Goal: Task Accomplishment & Management: Manage account settings

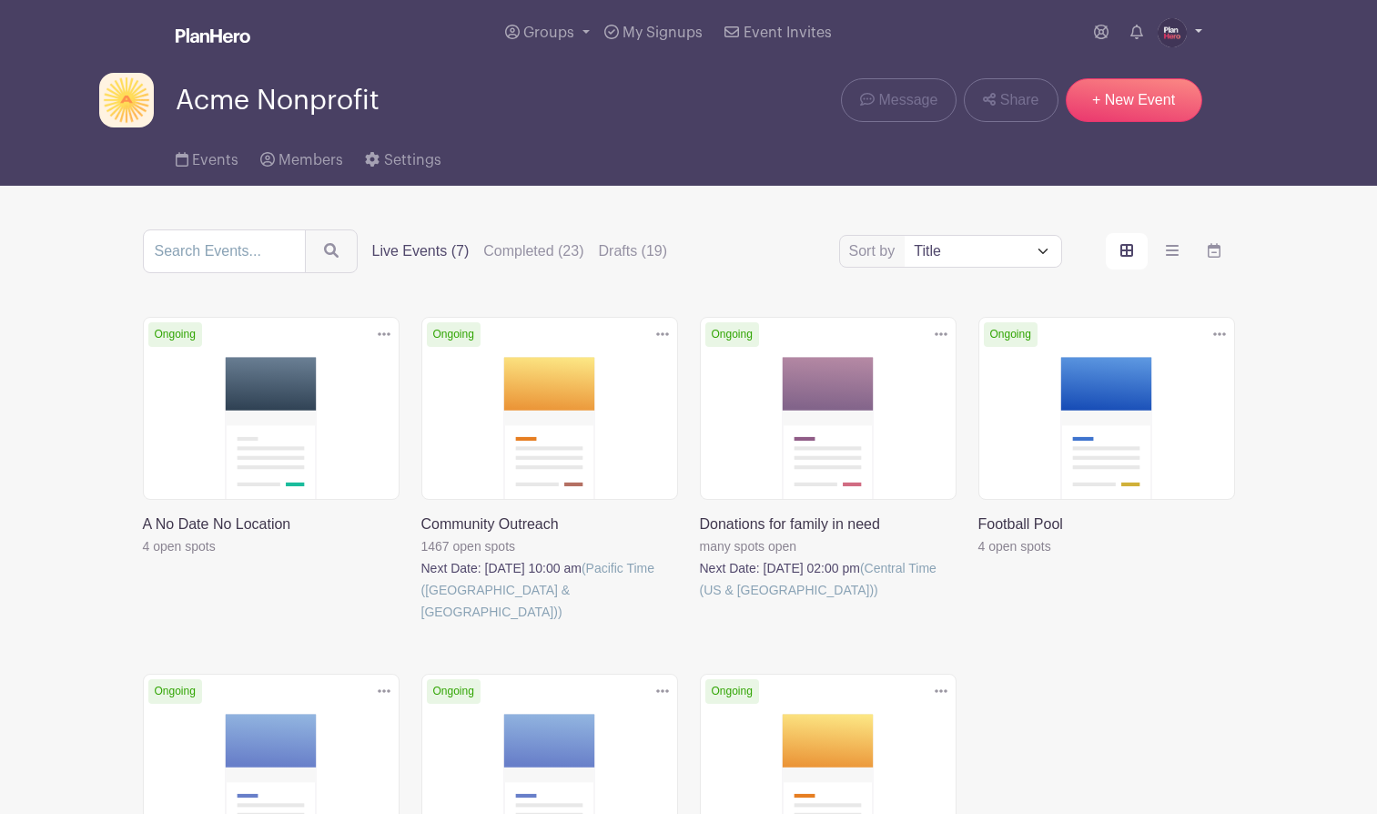
click at [1171, 32] on img at bounding box center [1172, 32] width 29 height 29
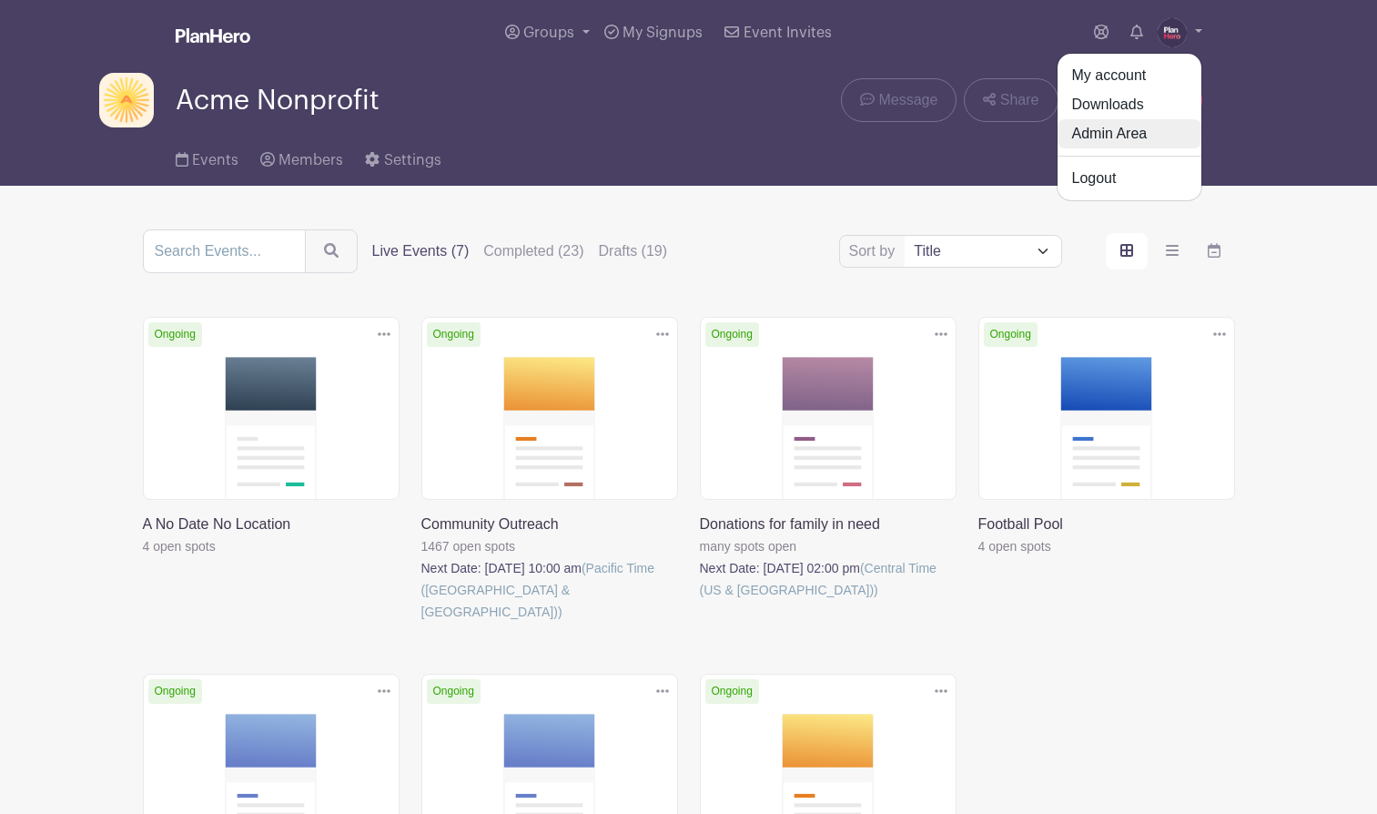
click at [1144, 132] on link "Admin Area" at bounding box center [1130, 133] width 144 height 29
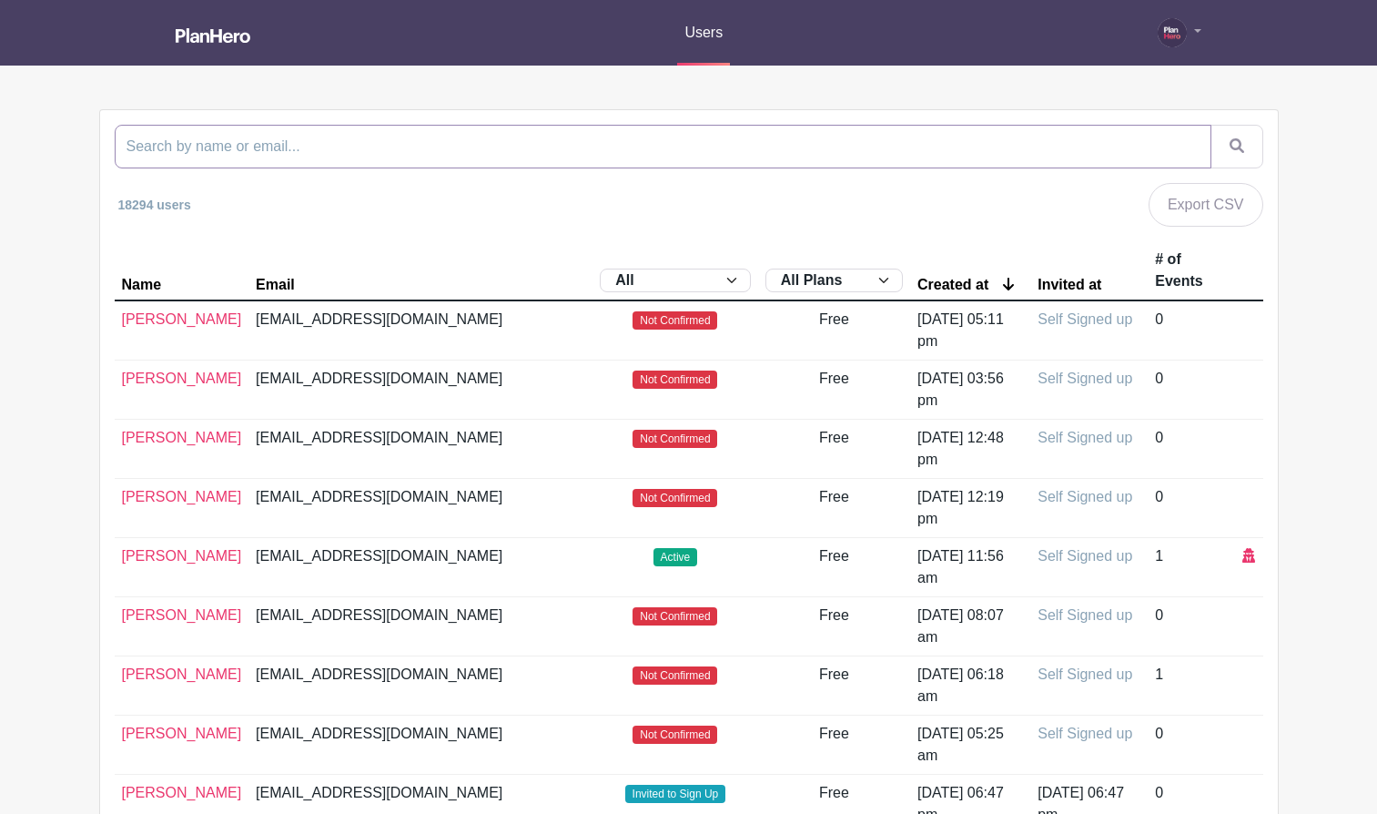
click at [612, 167] on input "search" at bounding box center [663, 147] width 1097 height 44
type input "leea"
click at [1211, 125] on button "submit" at bounding box center [1237, 147] width 53 height 44
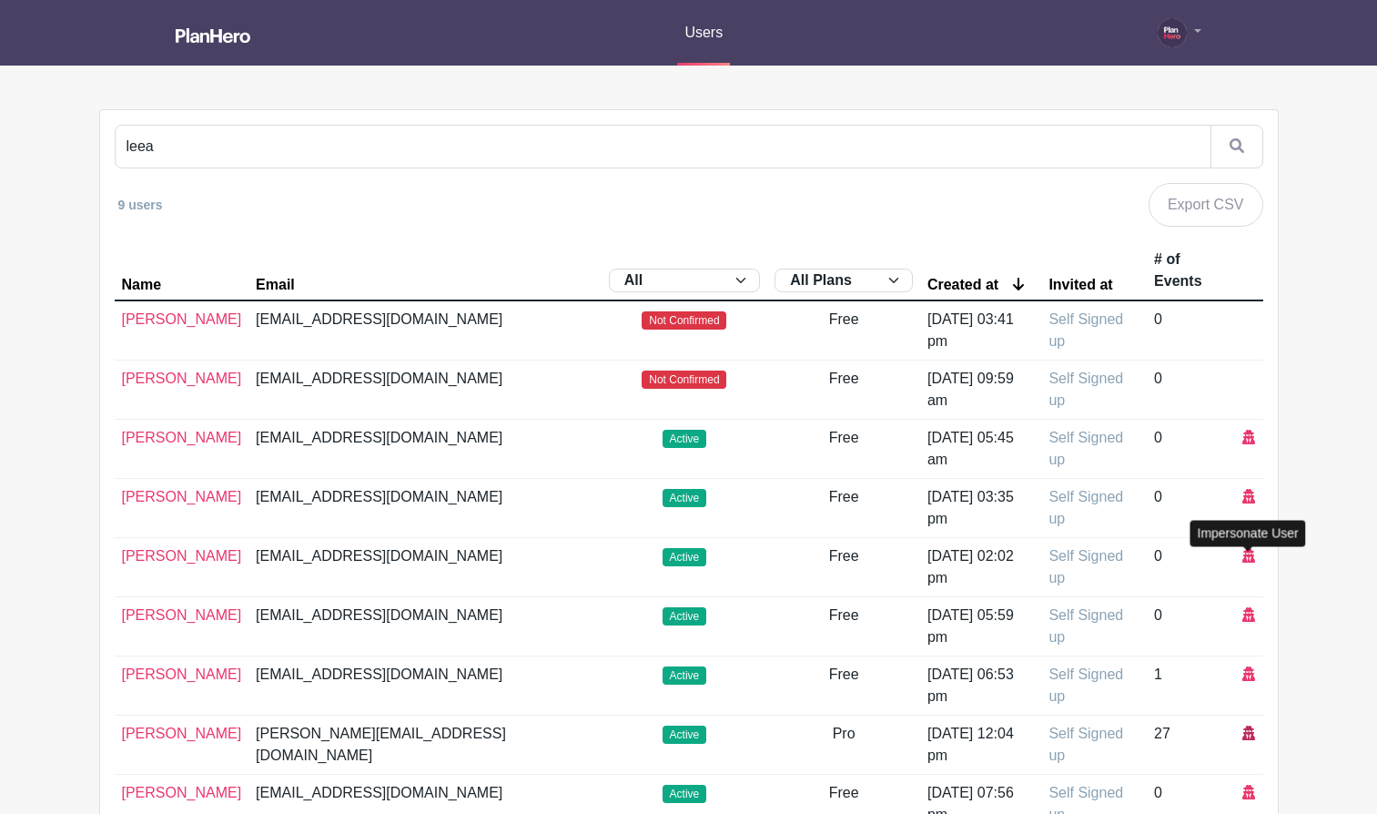
click at [1244, 726] on icon at bounding box center [1249, 733] width 13 height 15
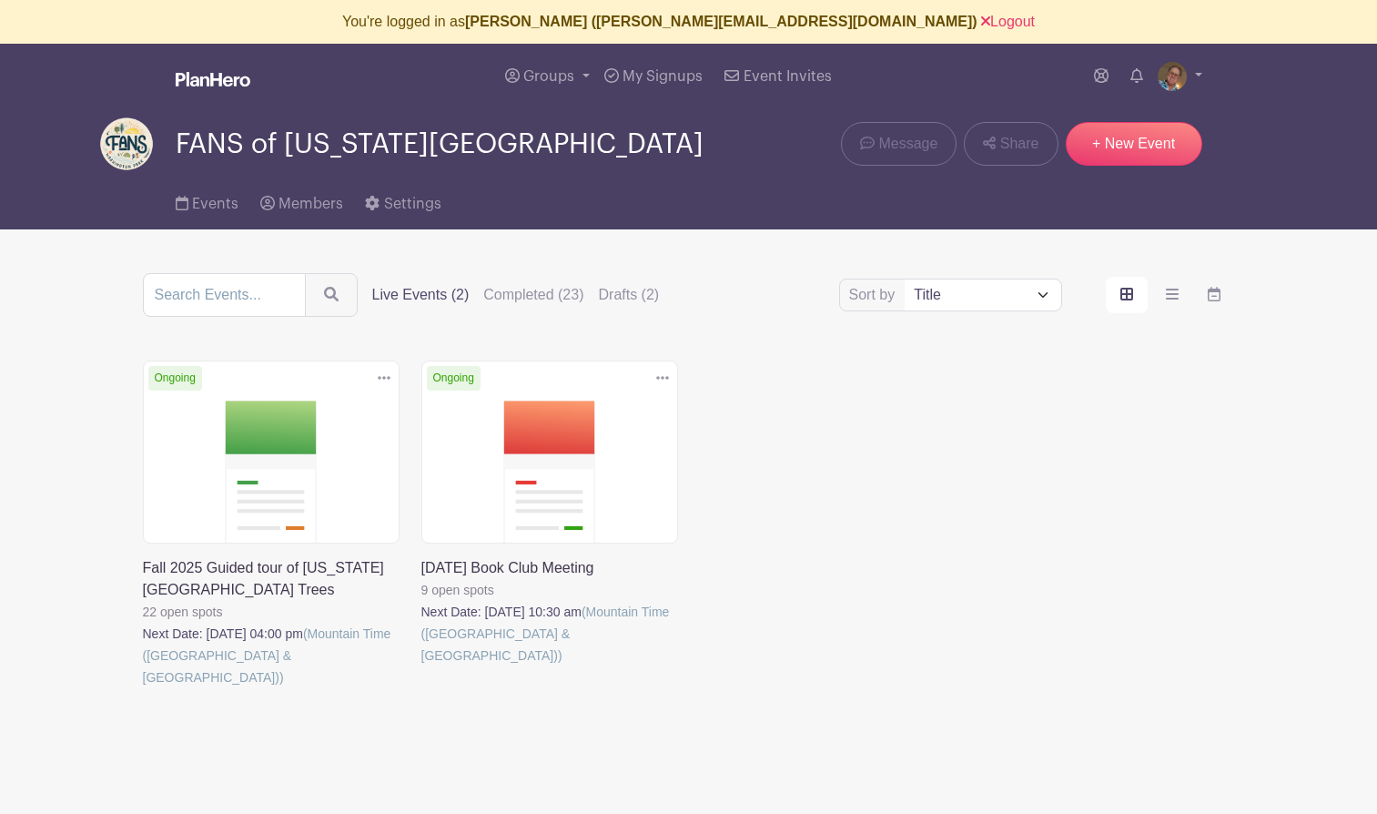
click at [143, 688] on link at bounding box center [143, 688] width 0 height 0
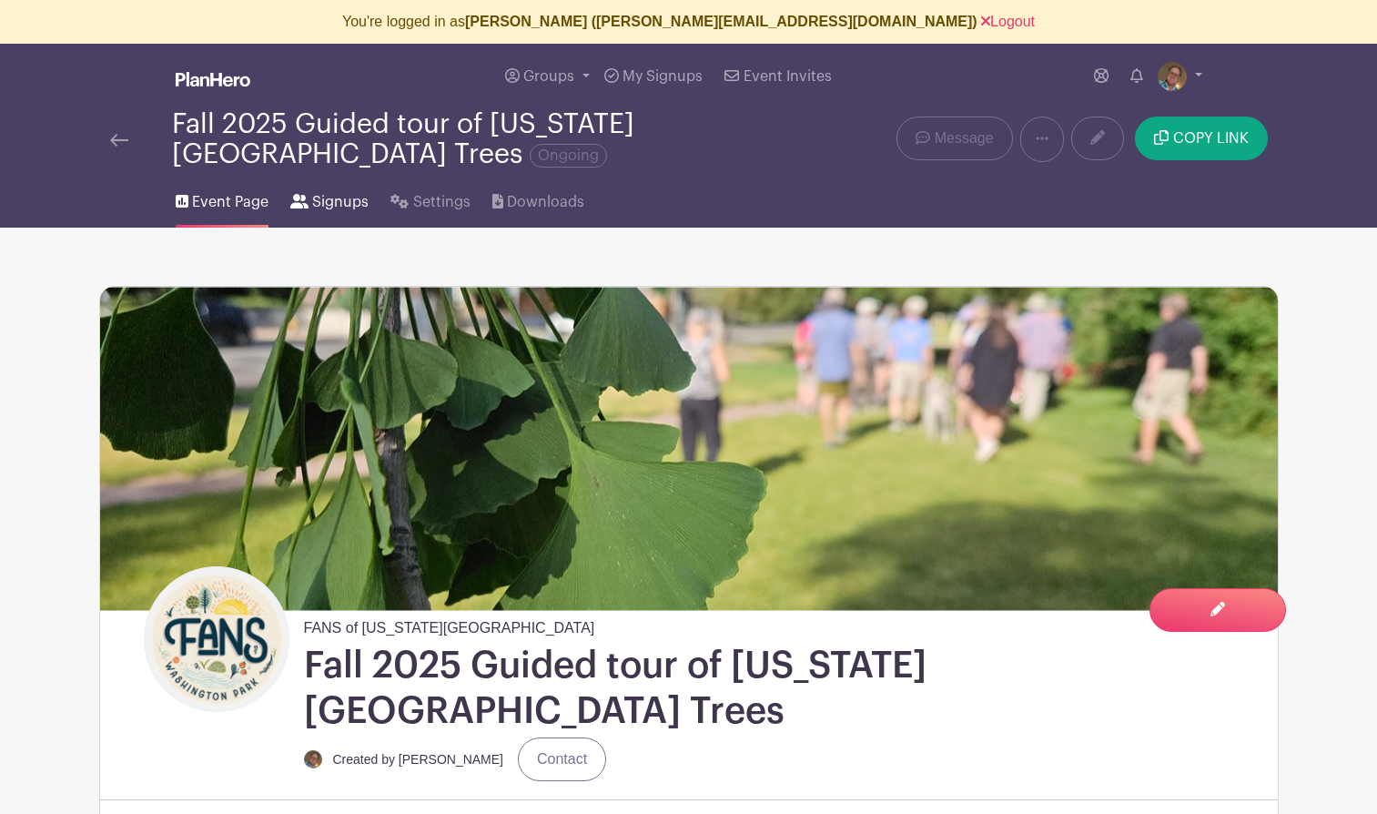
click at [330, 206] on span "Signups" at bounding box center [340, 202] width 56 height 22
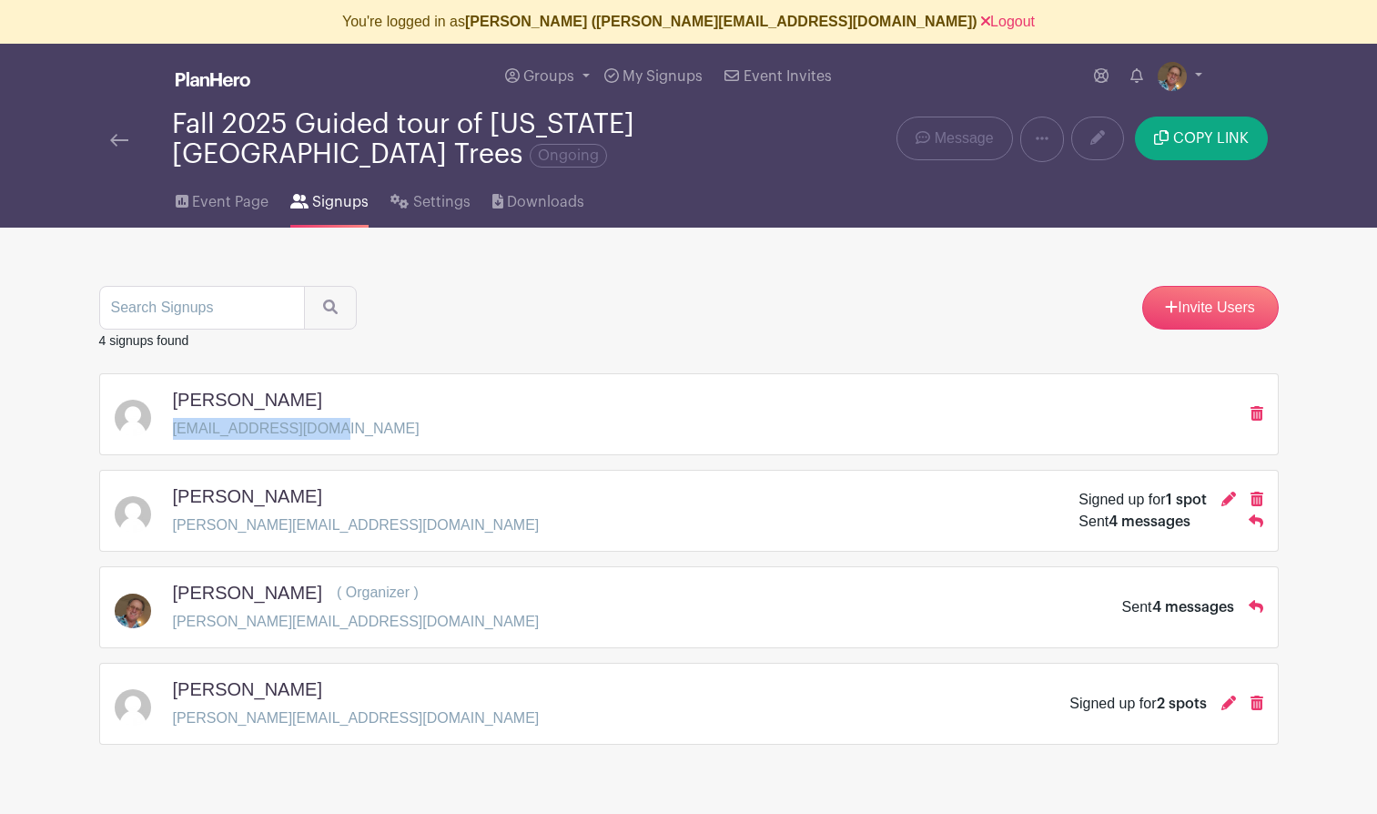
drag, startPoint x: 360, startPoint y: 425, endPoint x: 169, endPoint y: 433, distance: 190.4
click at [169, 433] on div "Marc Linit marc.linit@gmail.com" at bounding box center [689, 414] width 1149 height 51
copy p "[EMAIL_ADDRESS][DOMAIN_NAME]"
click at [423, 209] on span "Settings" at bounding box center [441, 202] width 57 height 22
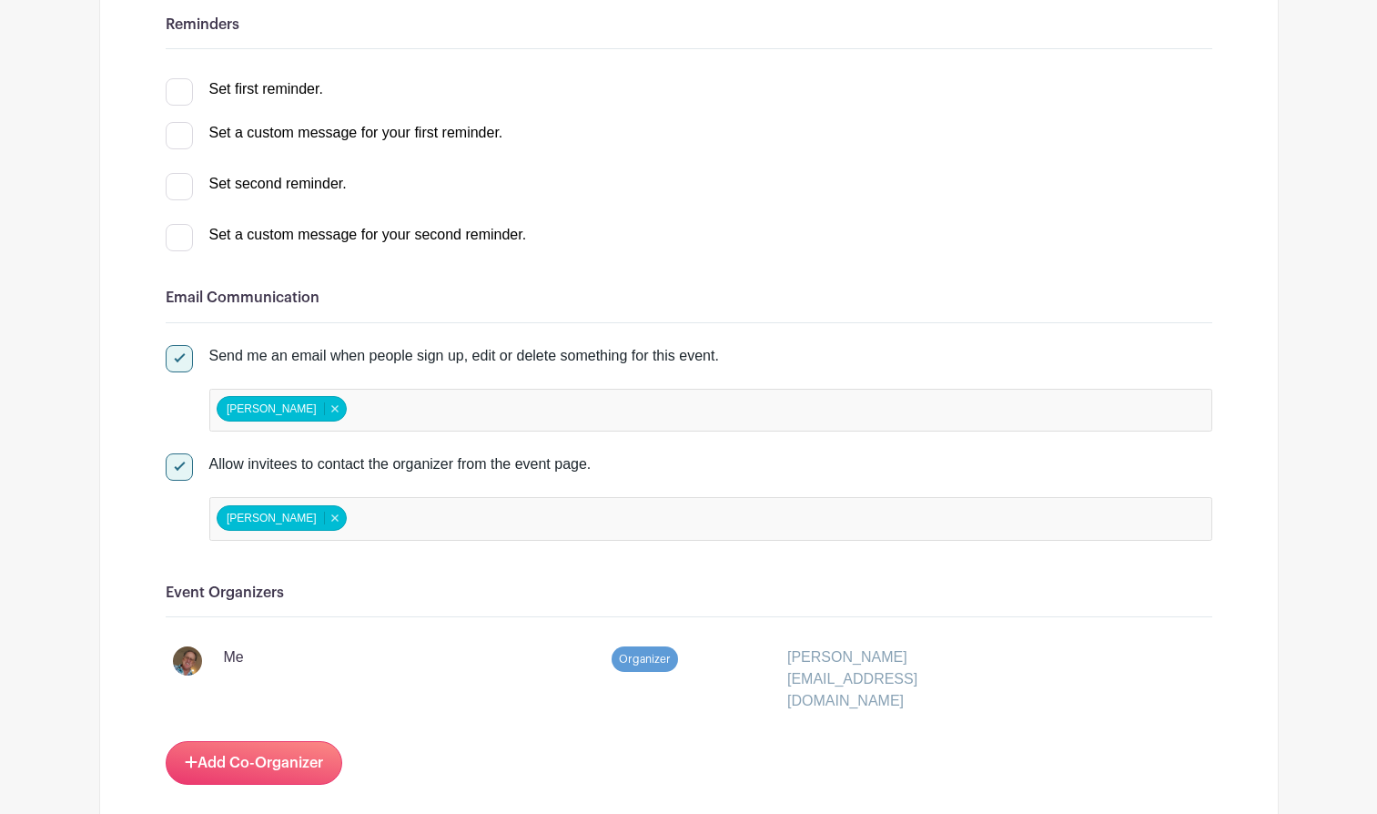
scroll to position [846, 0]
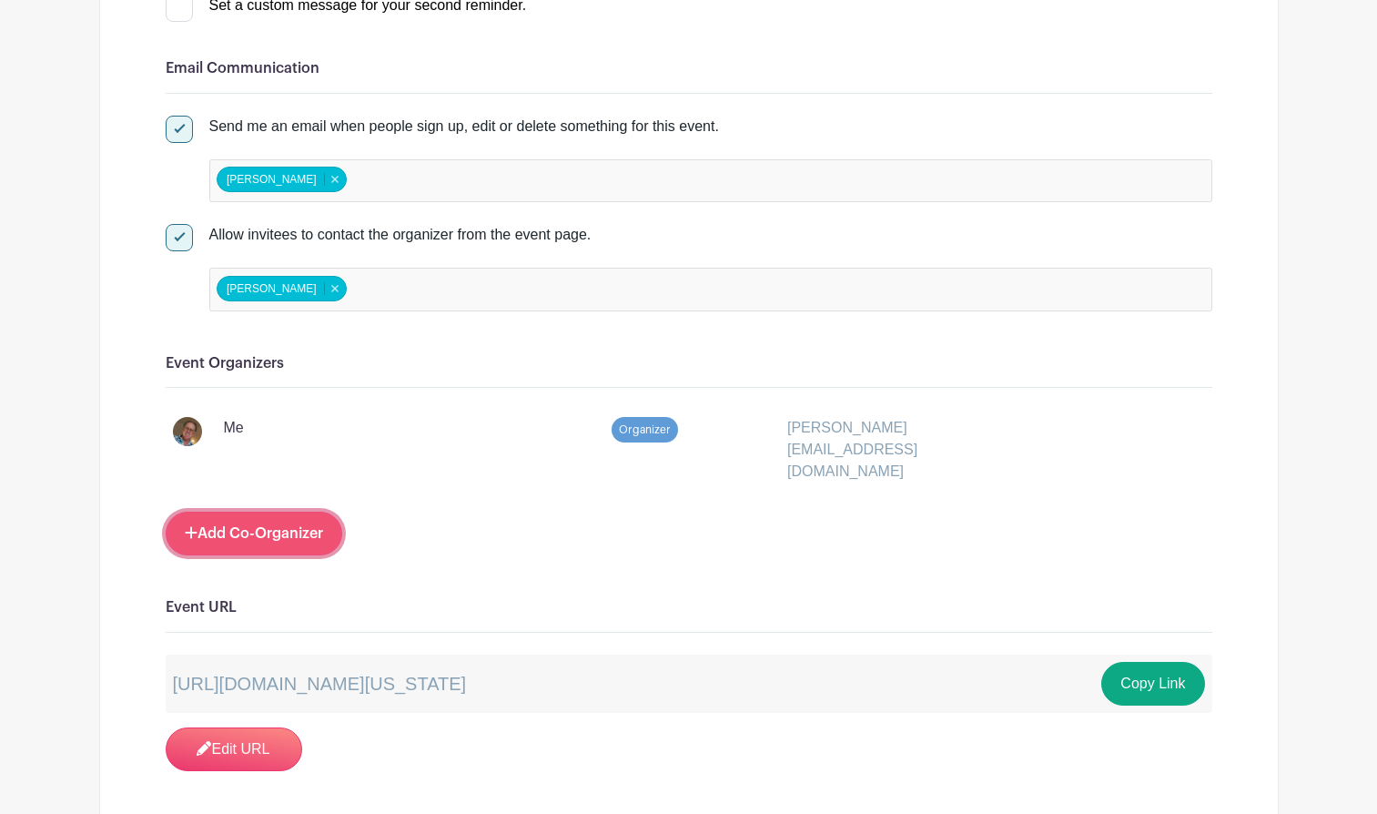
click at [259, 519] on link "Add Co-Organizer" at bounding box center [254, 534] width 177 height 44
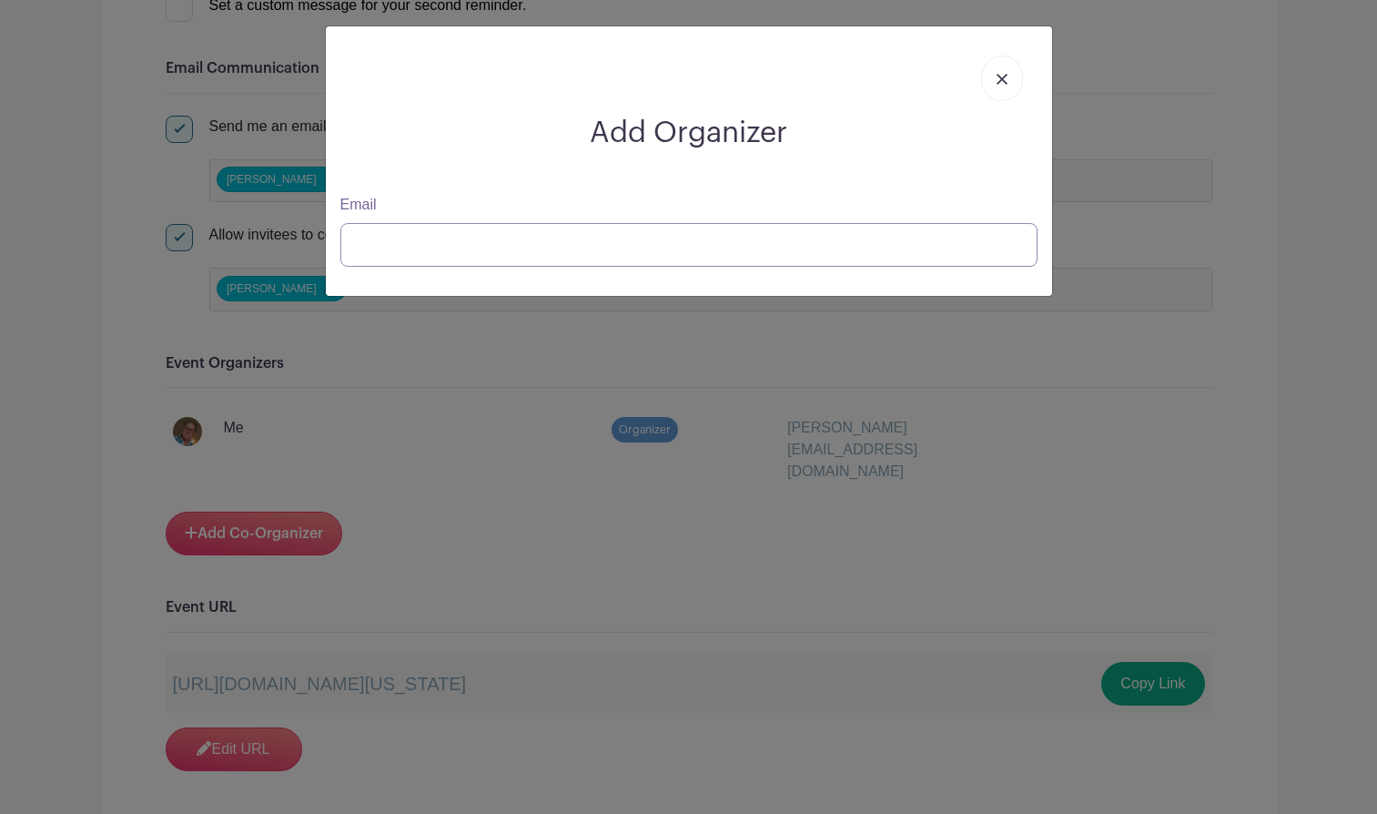
click at [399, 243] on input "Email" at bounding box center [688, 245] width 697 height 44
paste input "[EMAIL_ADDRESS][DOMAIN_NAME]"
type input "[EMAIL_ADDRESS][DOMAIN_NAME]"
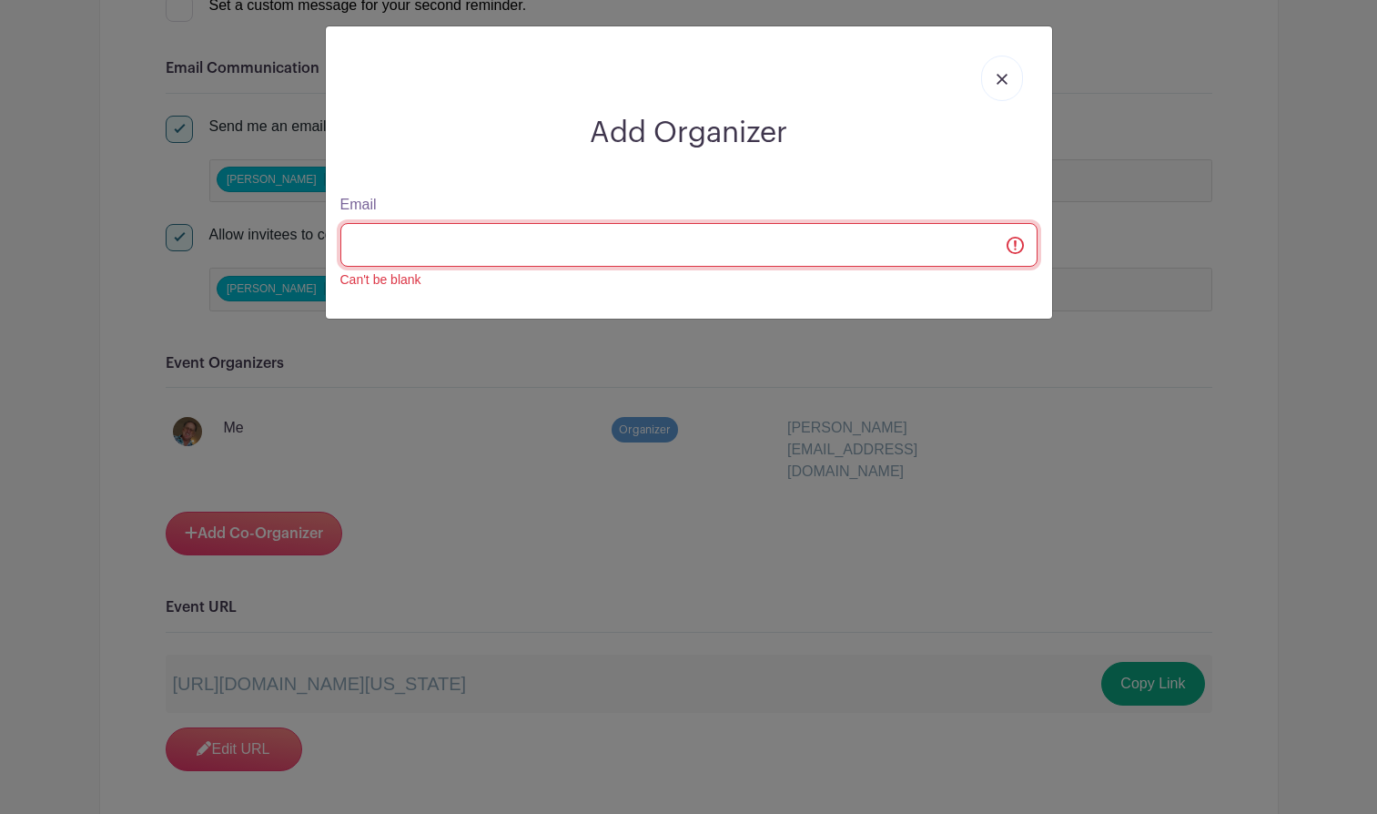
click at [378, 235] on input "Email" at bounding box center [688, 245] width 697 height 44
paste input "[EMAIL_ADDRESS][DOMAIN_NAME]"
type input "[EMAIL_ADDRESS][DOMAIN_NAME]"
click at [360, 238] on input "Email" at bounding box center [688, 245] width 697 height 44
paste input "[EMAIL_ADDRESS][DOMAIN_NAME]"
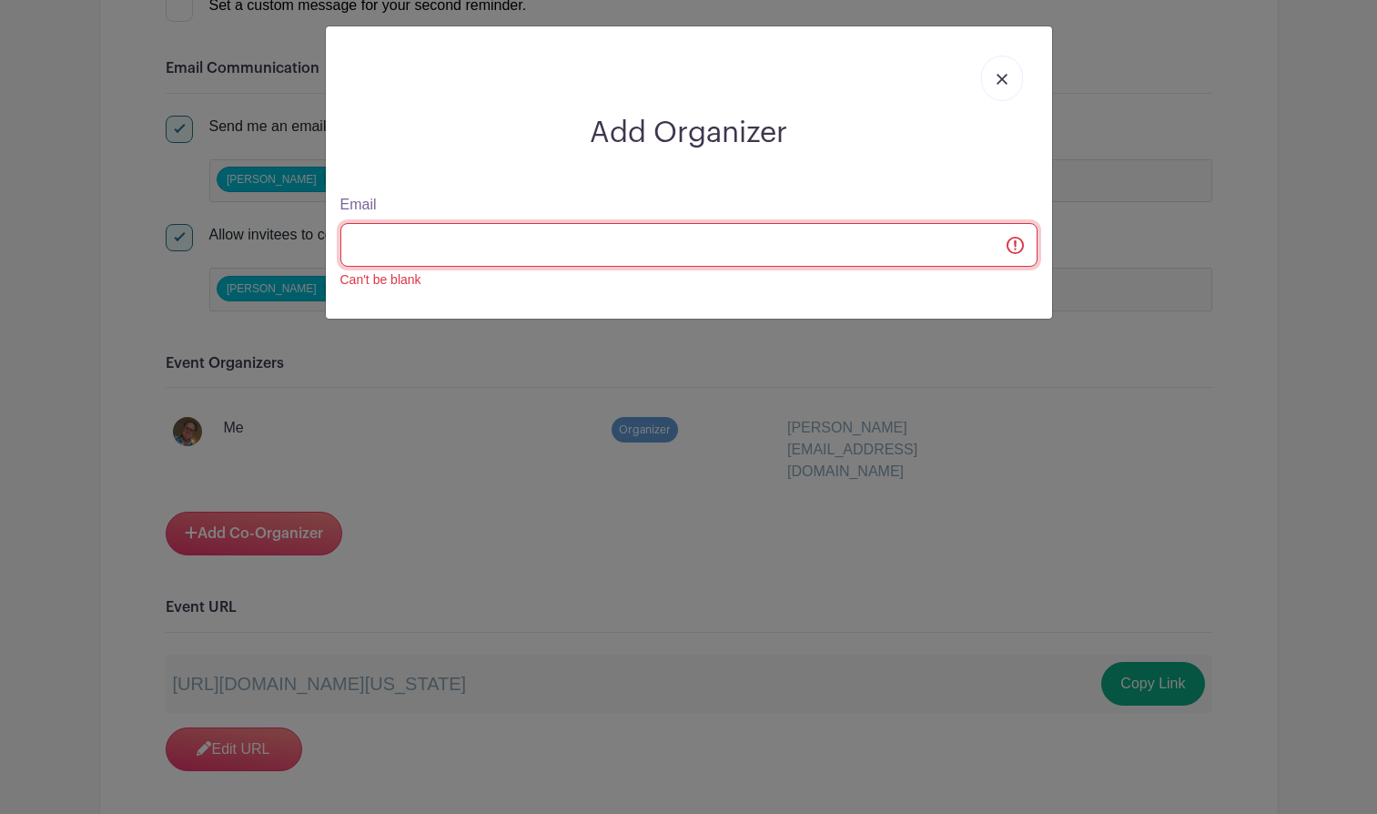
type input "[EMAIL_ADDRESS][DOMAIN_NAME]"
click at [281, 408] on div "Add Organizer Email Can't be blank" at bounding box center [688, 407] width 1377 height 814
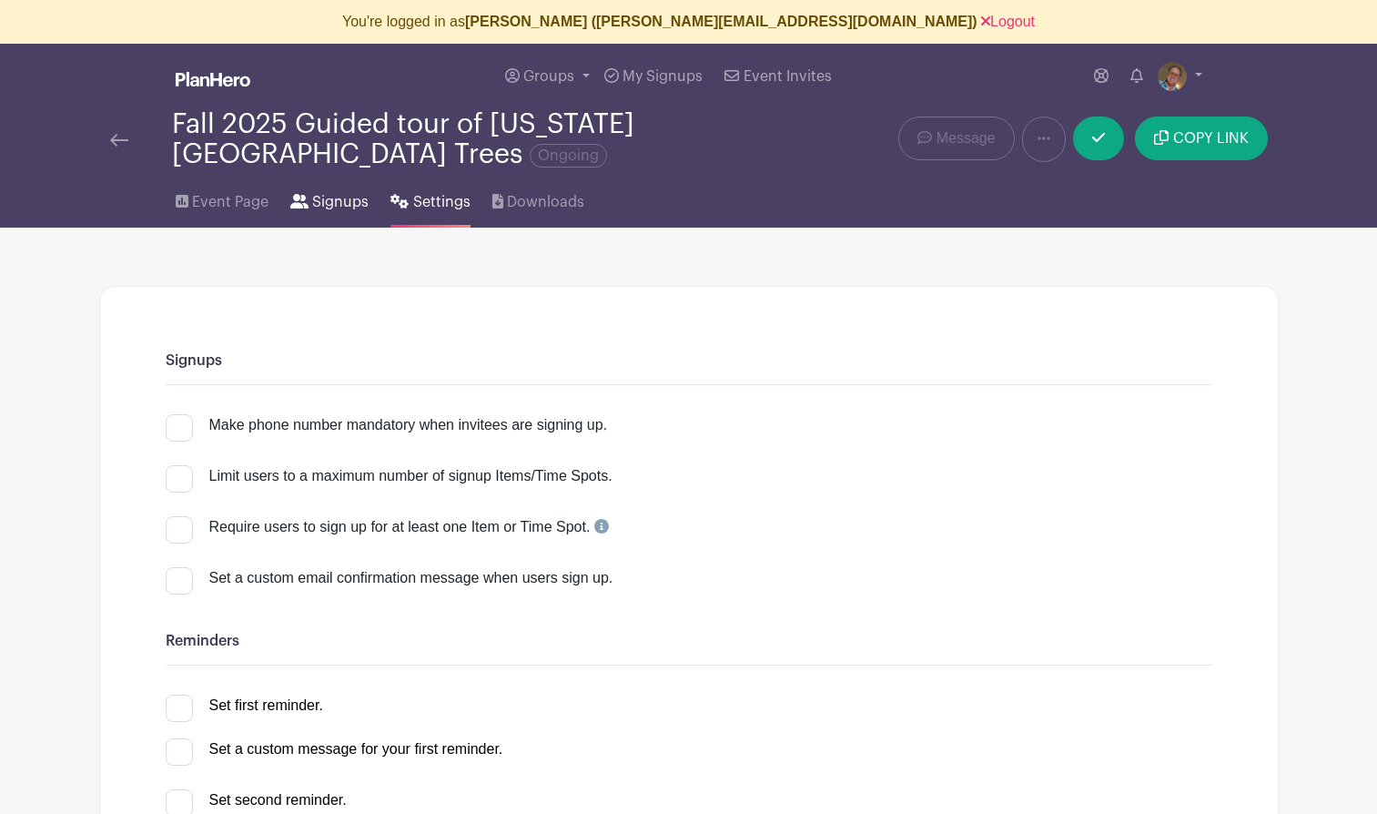
click at [320, 211] on span "Signups" at bounding box center [340, 202] width 56 height 22
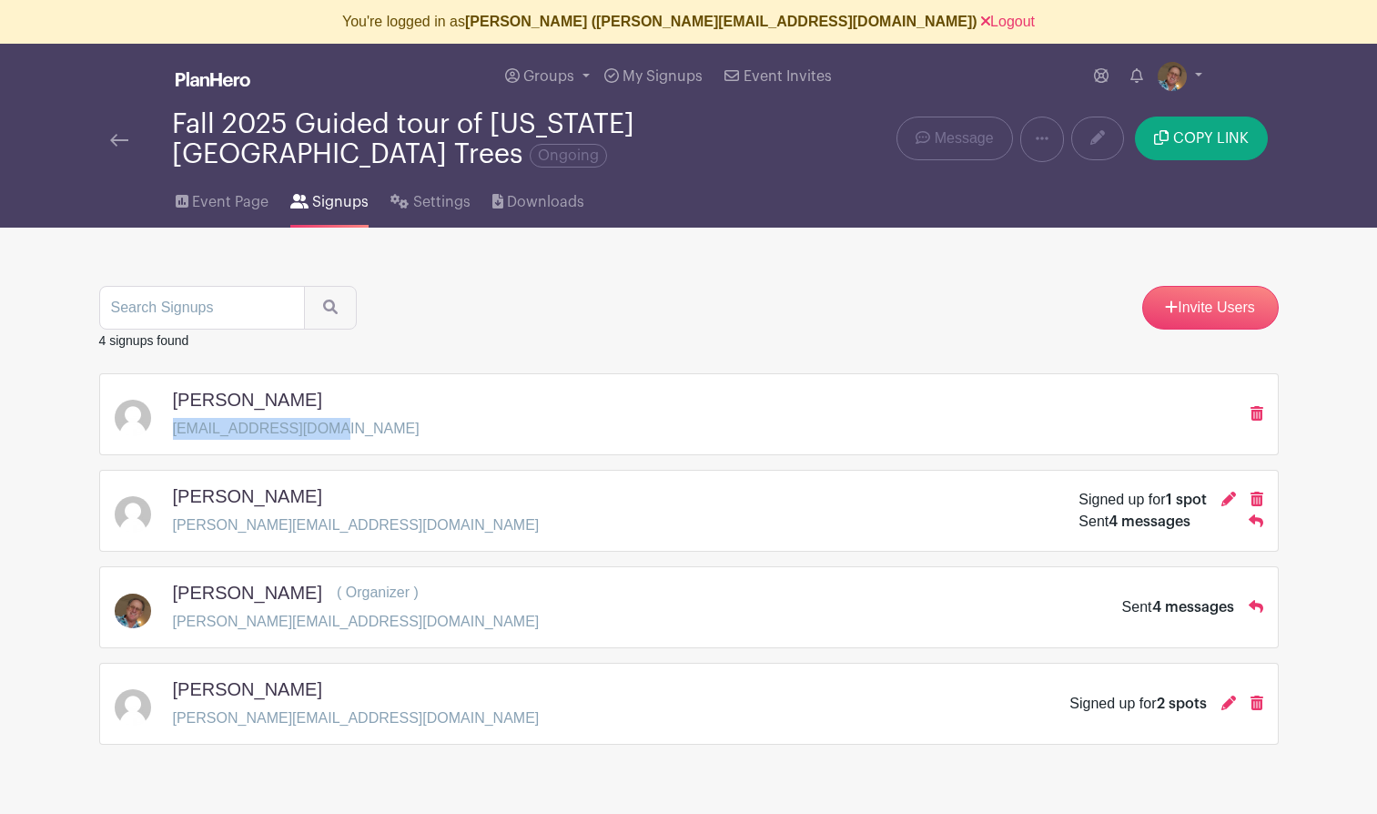
drag, startPoint x: 343, startPoint y: 439, endPoint x: 173, endPoint y: 426, distance: 170.7
click at [173, 426] on div "Marc Linit marc.linit@gmail.com" at bounding box center [689, 414] width 1149 height 51
copy p "[EMAIL_ADDRESS][DOMAIN_NAME]"
click at [424, 208] on span "Settings" at bounding box center [441, 202] width 57 height 22
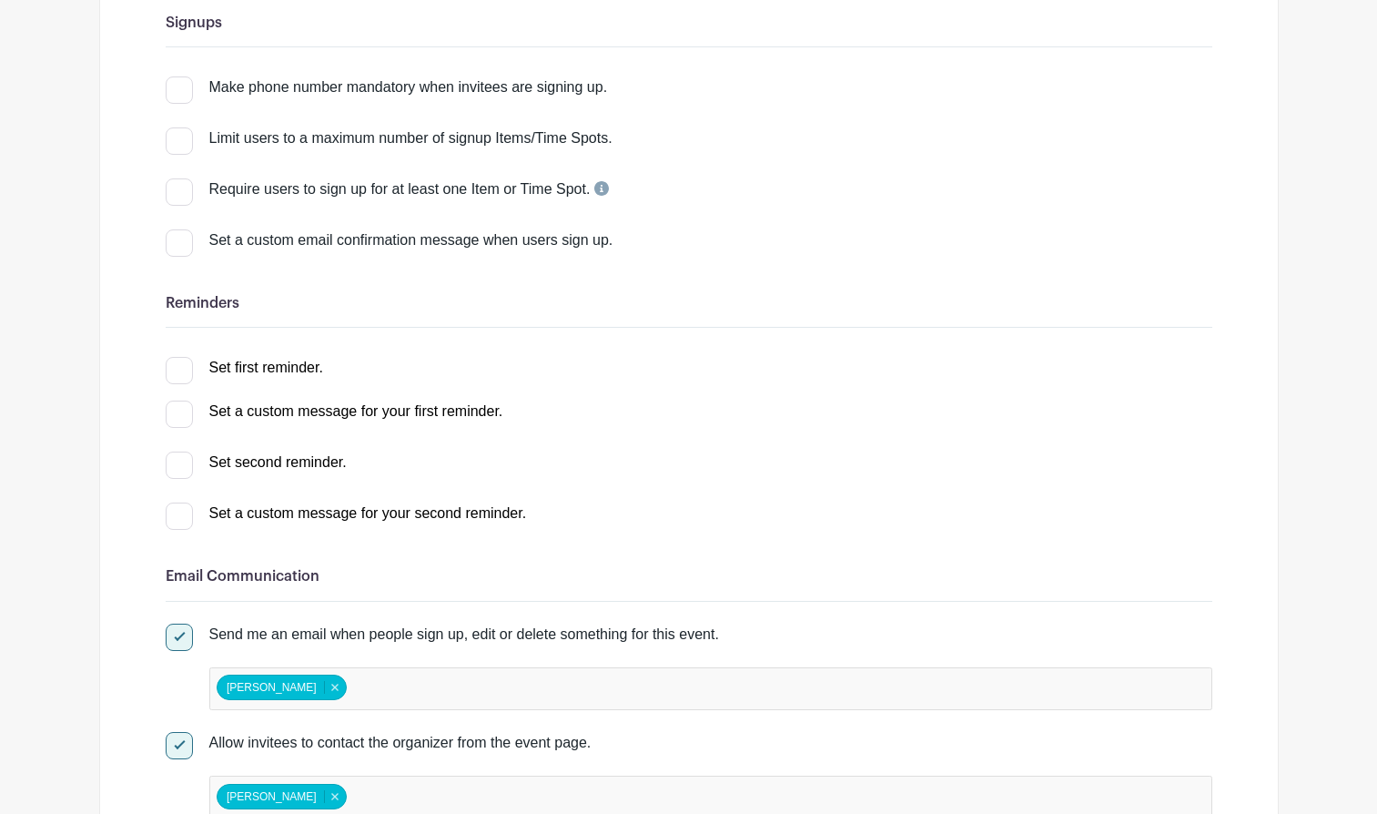
scroll to position [891, 0]
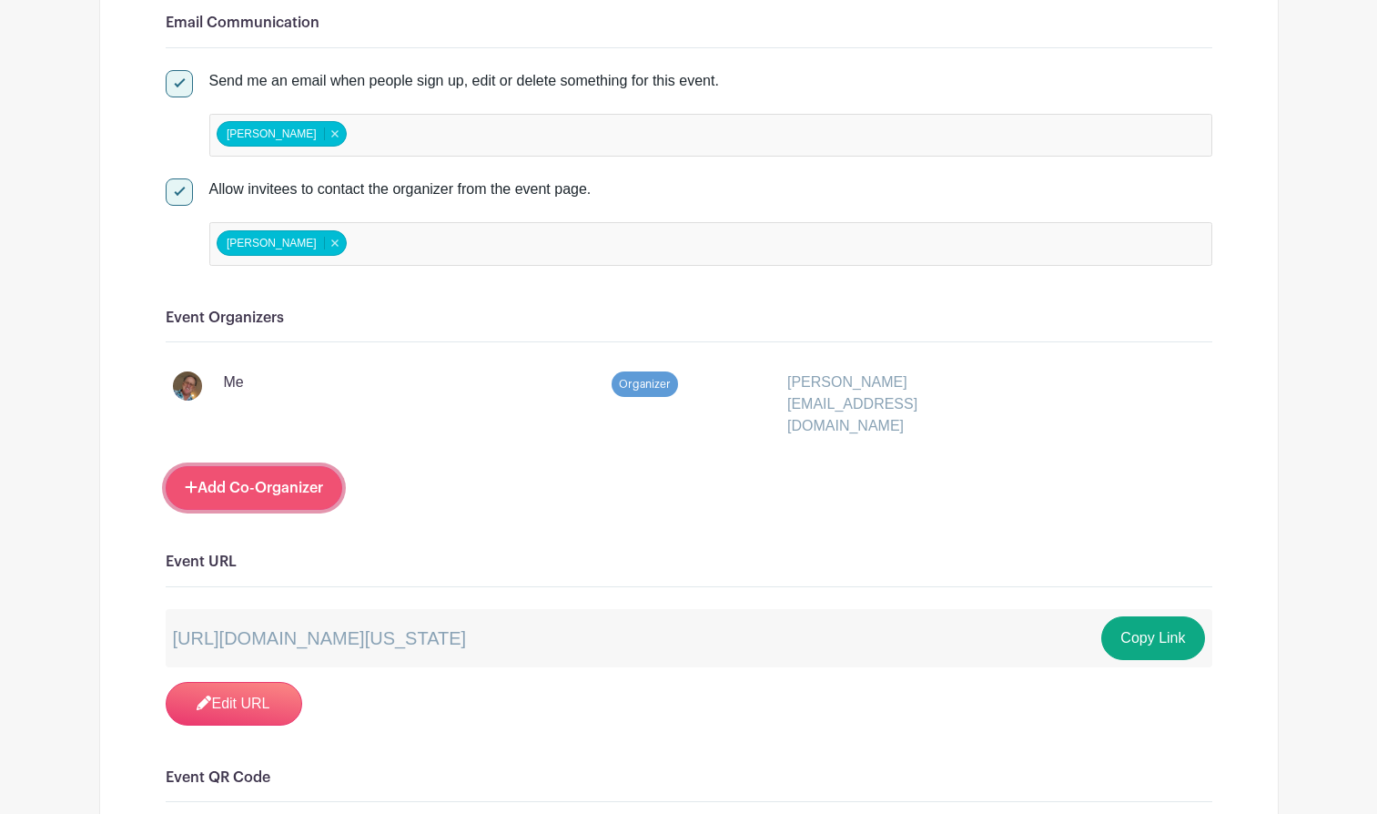
click at [290, 471] on link "Add Co-Organizer" at bounding box center [254, 488] width 177 height 44
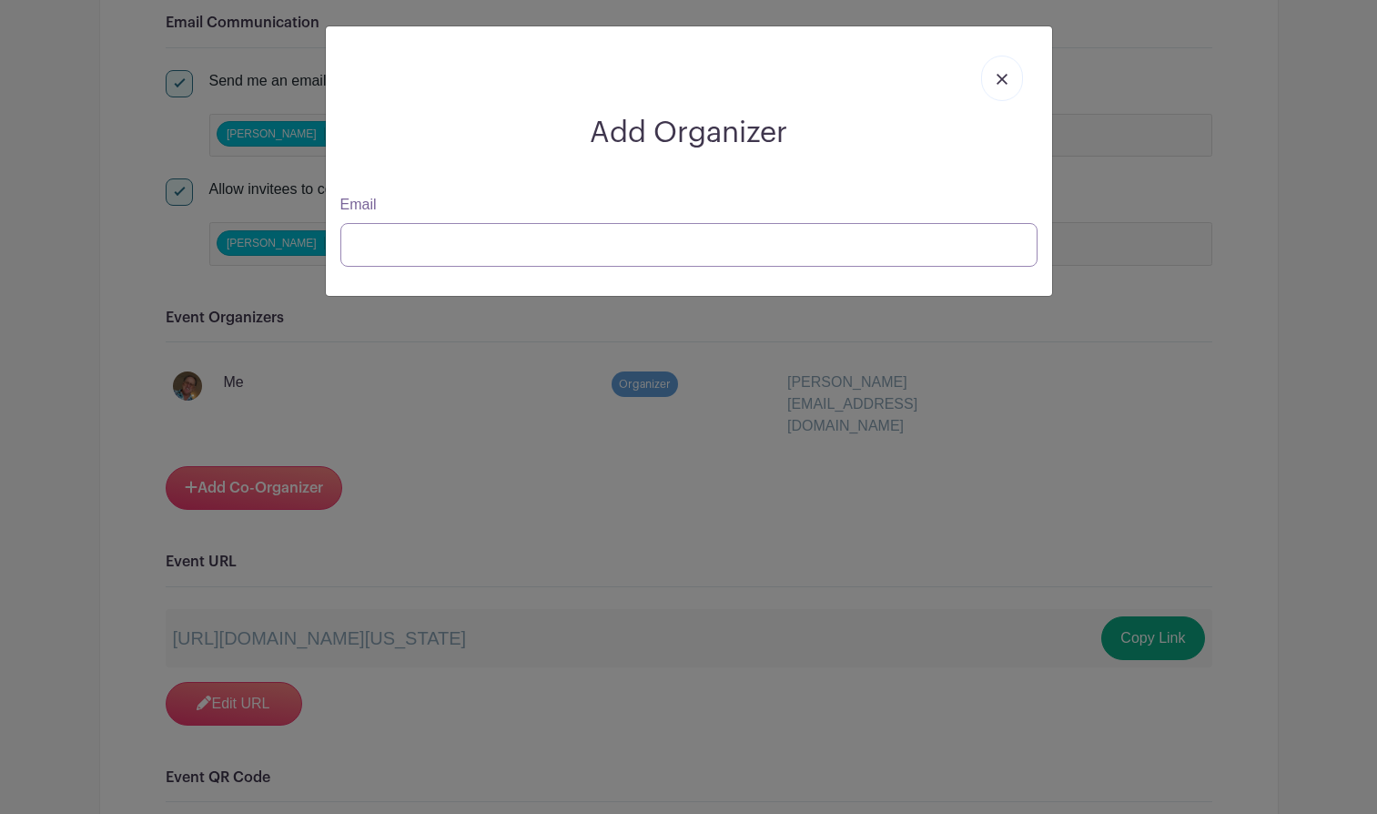
click at [428, 247] on input "Email" at bounding box center [688, 245] width 697 height 44
paste input "[EMAIL_ADDRESS][DOMAIN_NAME]"
type input "xmarc.linit@gmail.com"
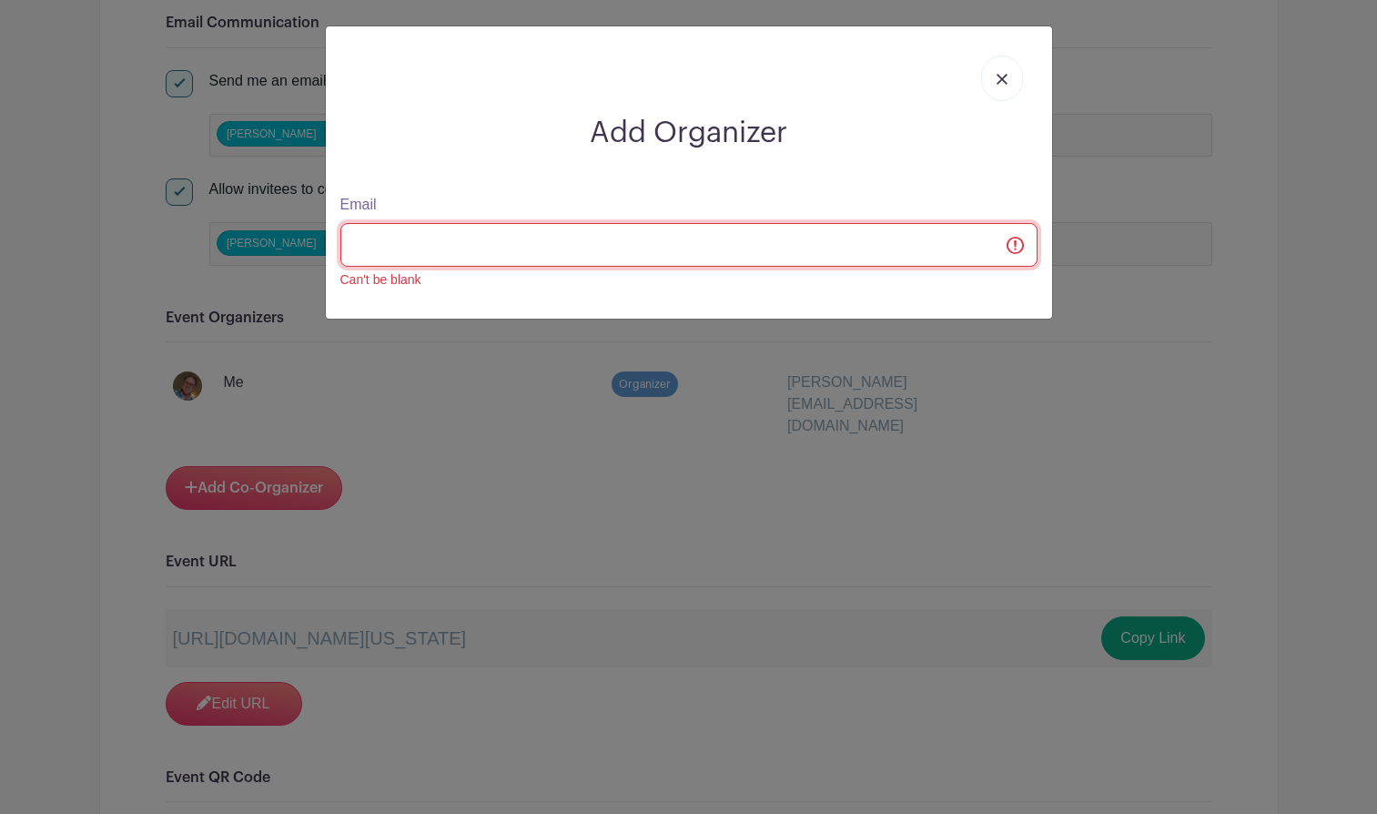
click at [375, 246] on input "Email" at bounding box center [688, 245] width 697 height 44
paste input "[EMAIL_ADDRESS][DOMAIN_NAME]"
type input "[EMAIL_ADDRESS][DOMAIN_NAME]"
click at [1019, 246] on input "Email" at bounding box center [688, 245] width 697 height 44
click at [1019, 244] on input "Email" at bounding box center [688, 245] width 697 height 44
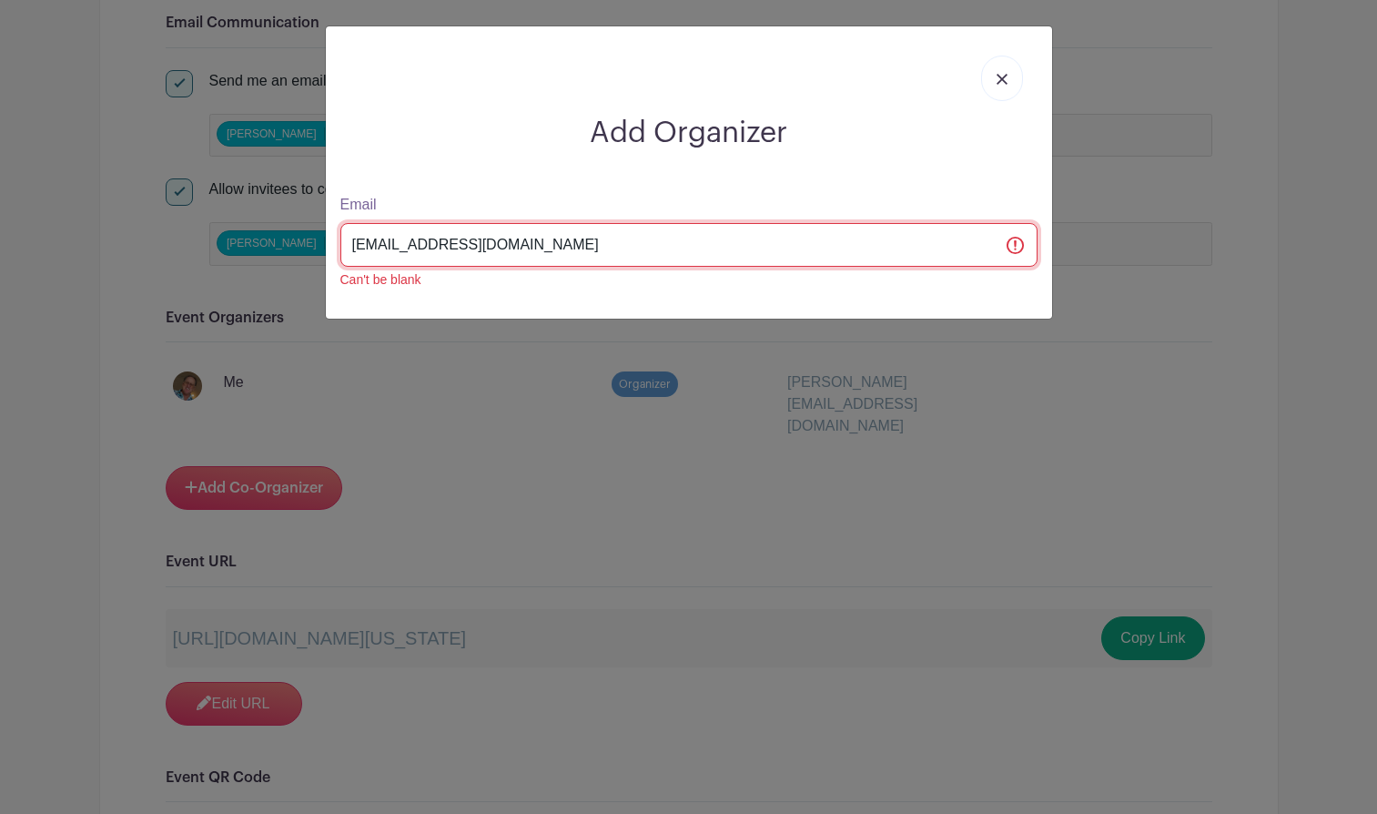
type input "[EMAIL_ADDRESS][DOMAIN_NAME]"
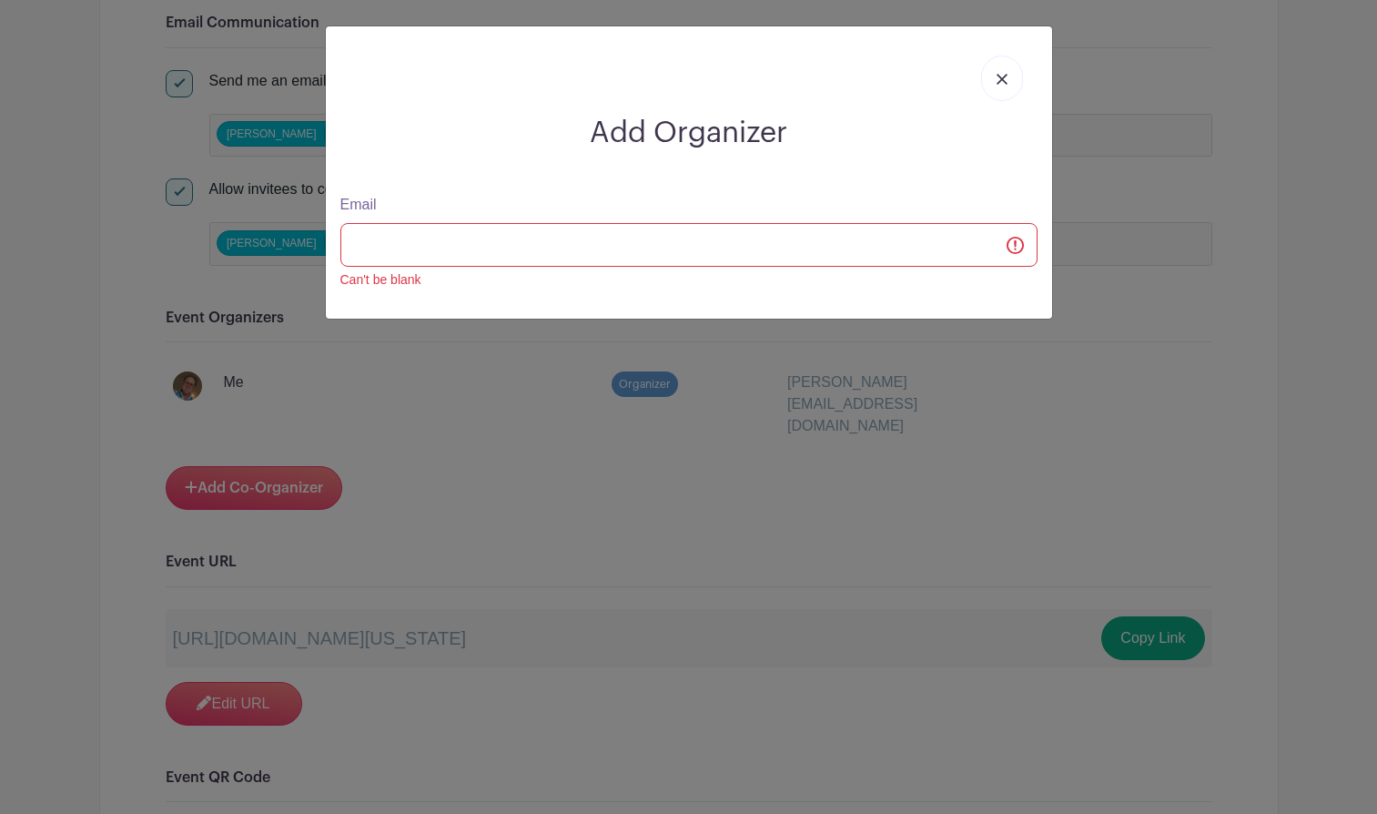
click at [1000, 81] on img at bounding box center [1002, 79] width 11 height 11
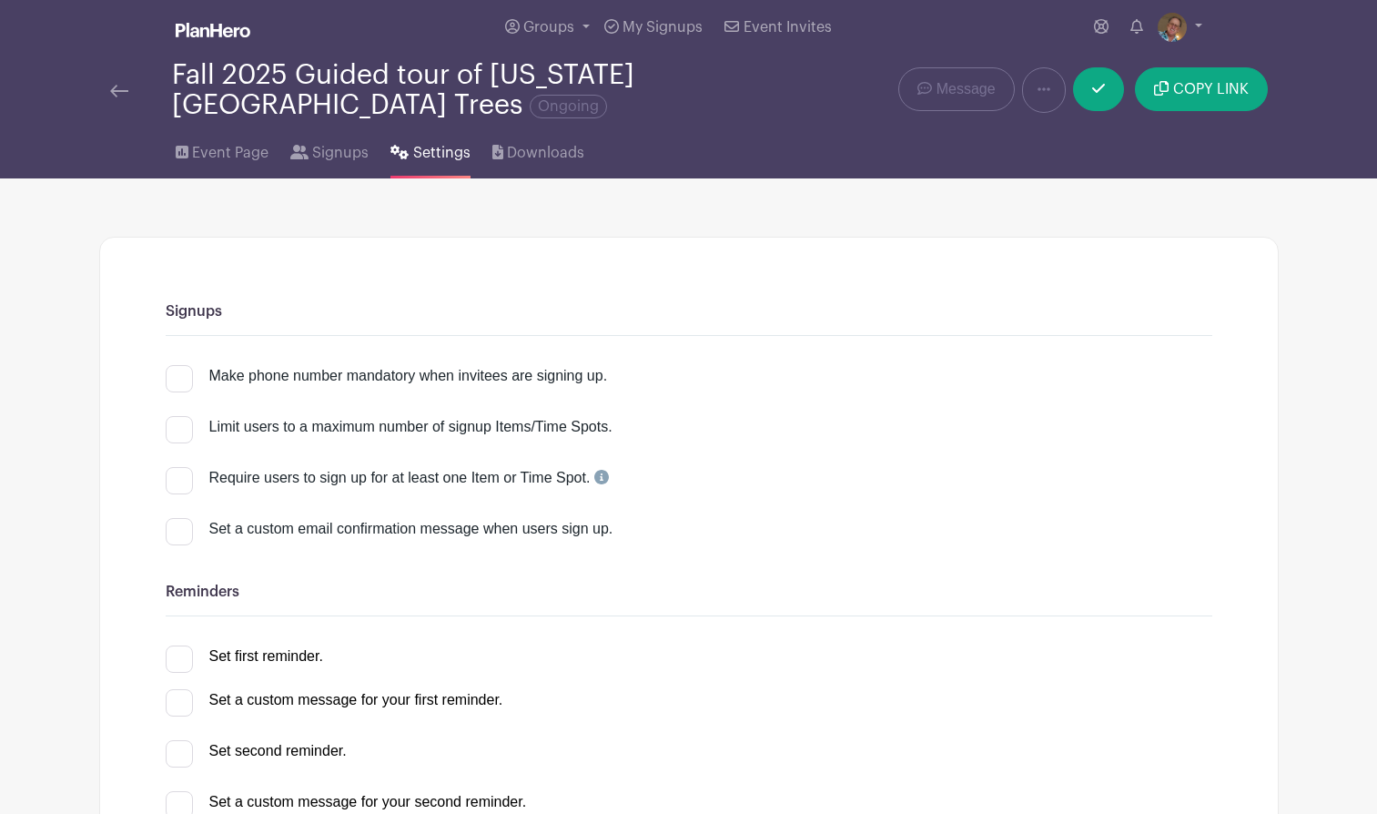
scroll to position [23, 0]
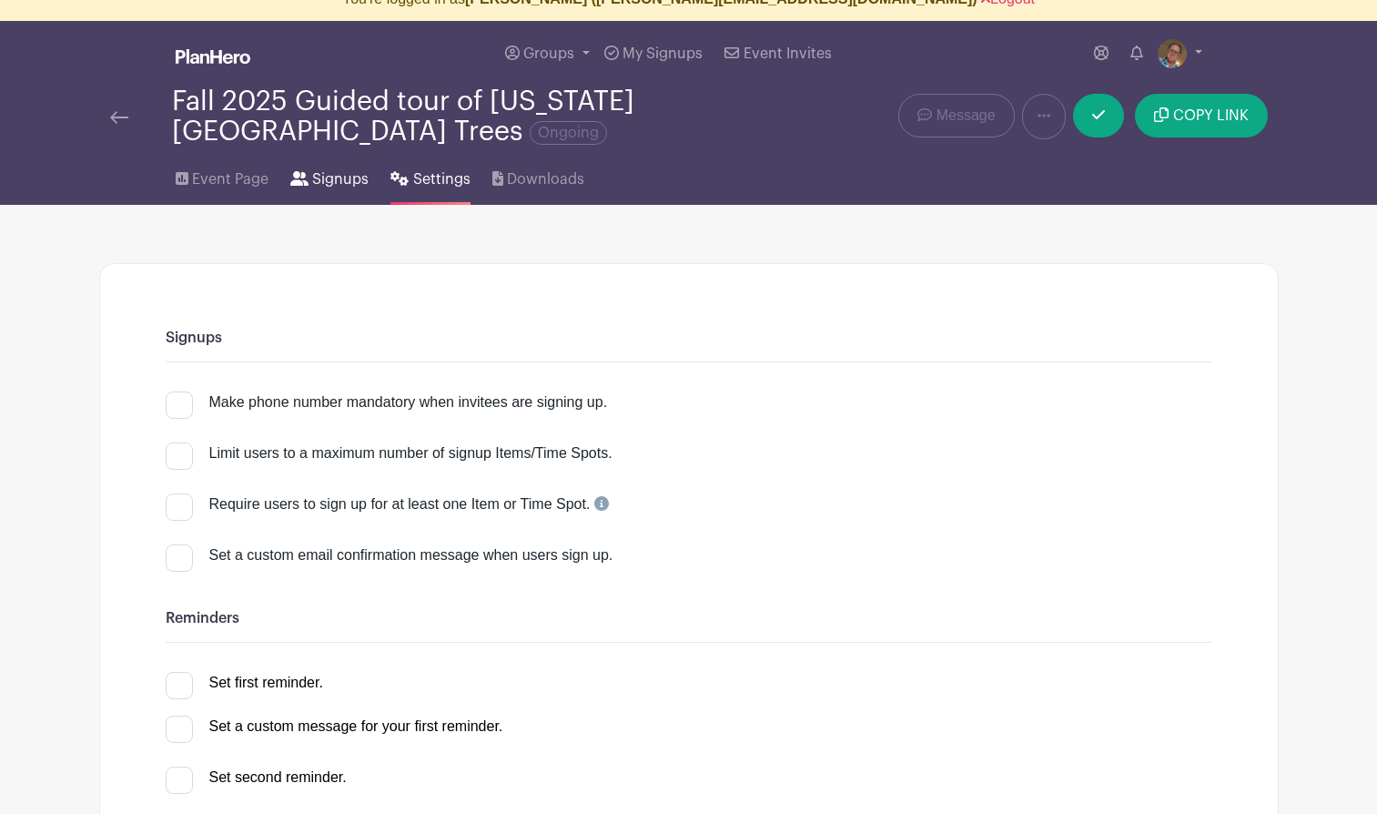
click at [330, 177] on span "Signups" at bounding box center [340, 179] width 56 height 22
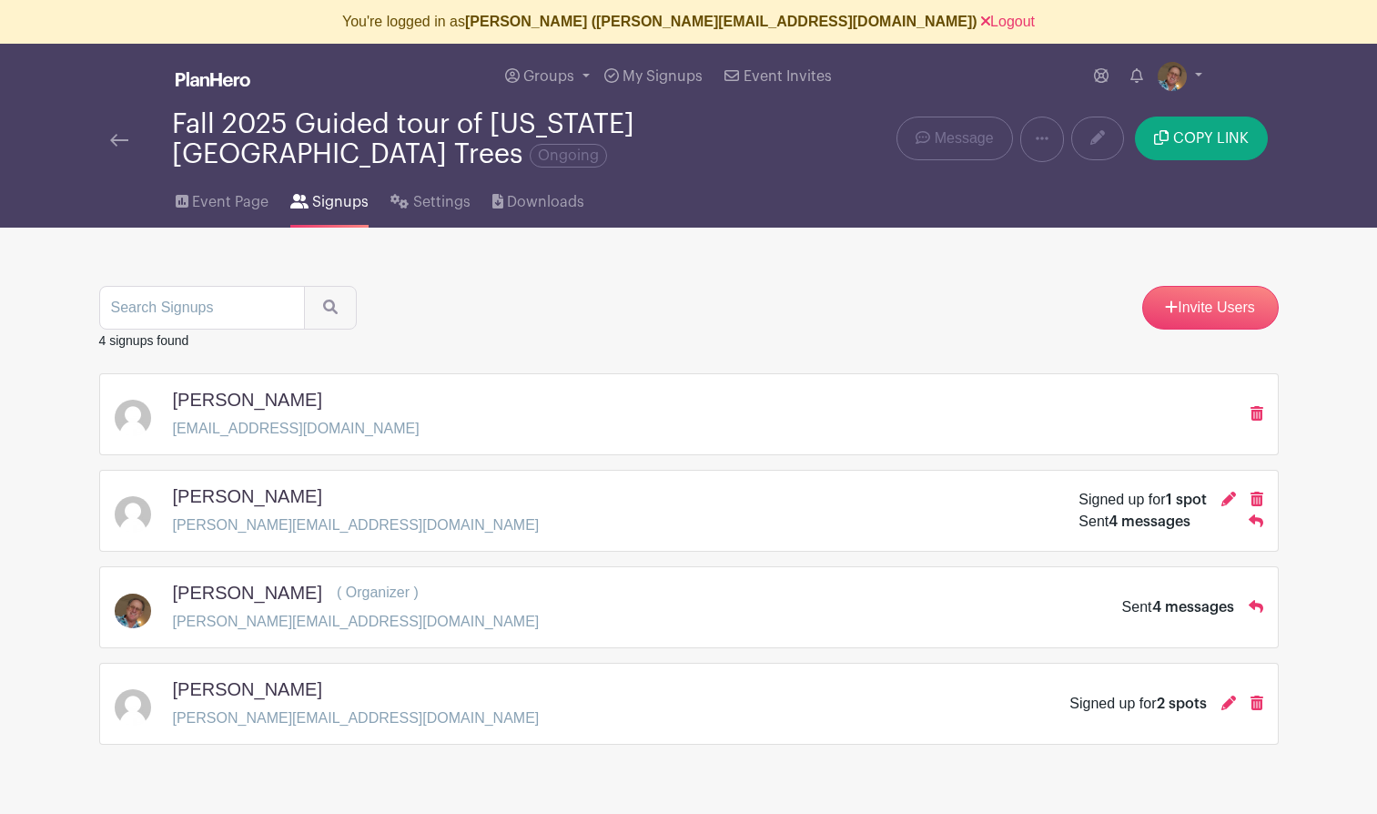
click at [114, 143] on img at bounding box center [119, 140] width 18 height 13
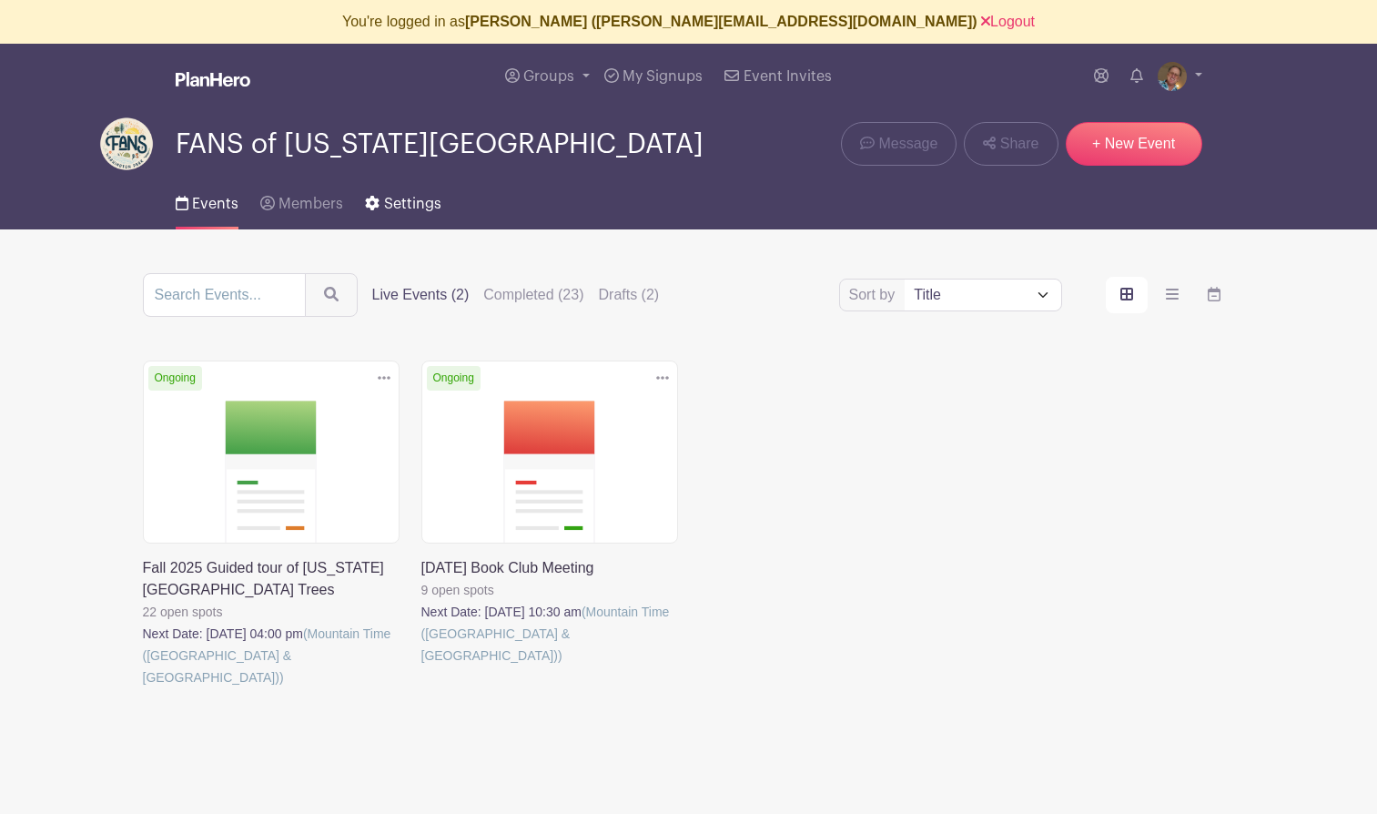
click at [396, 198] on span "Settings" at bounding box center [412, 204] width 57 height 15
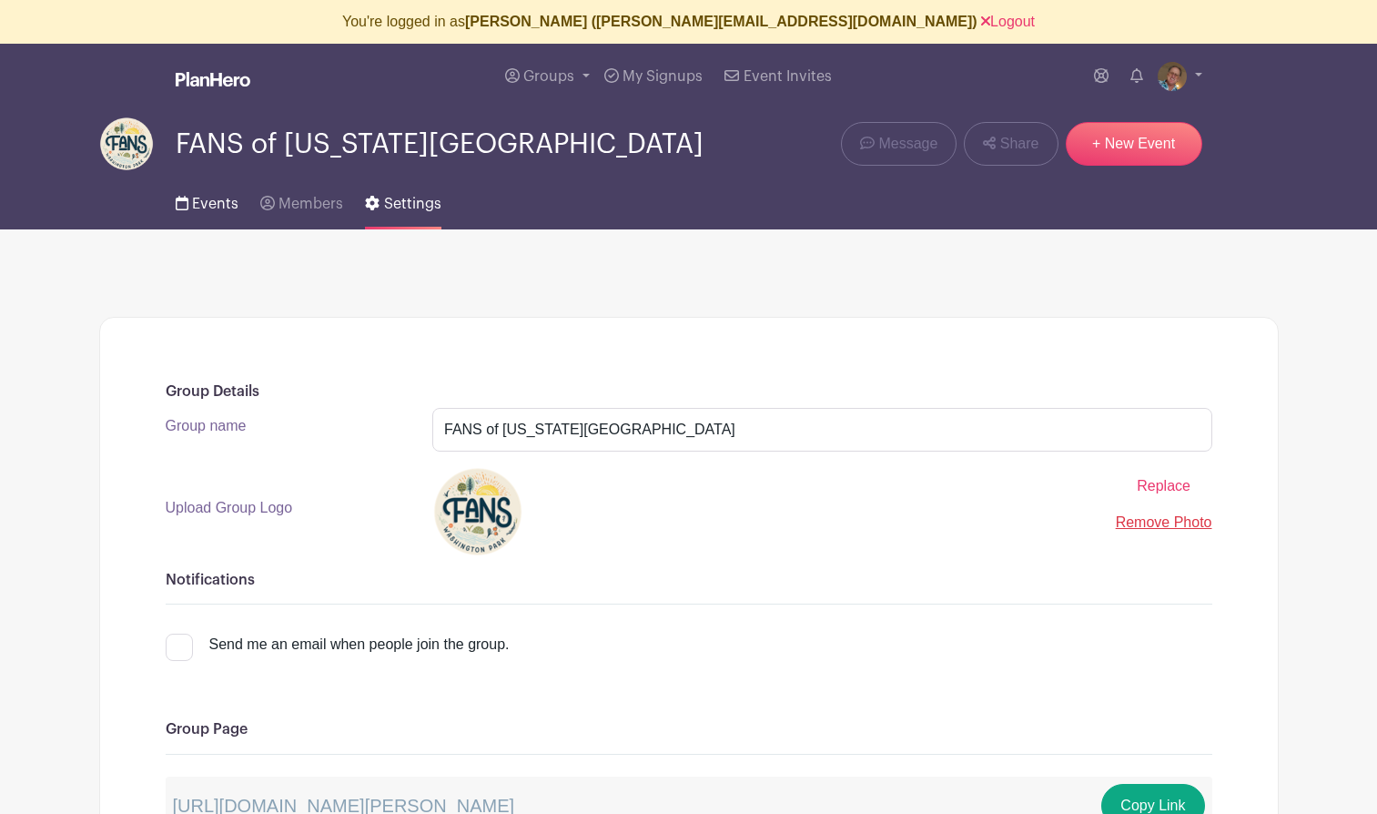
click at [206, 203] on span "Events" at bounding box center [215, 204] width 46 height 15
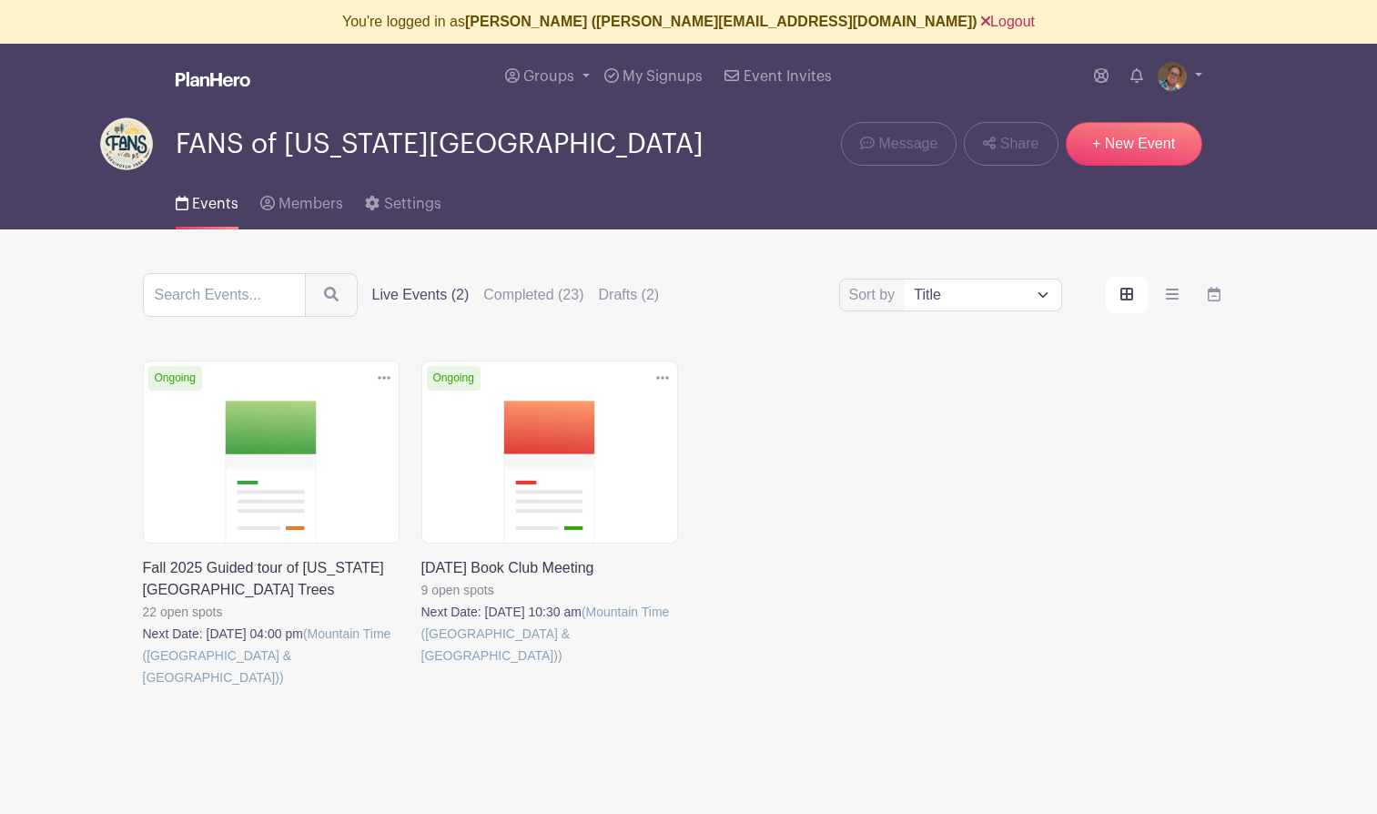
click at [981, 16] on link "Logout" at bounding box center [1008, 21] width 54 height 15
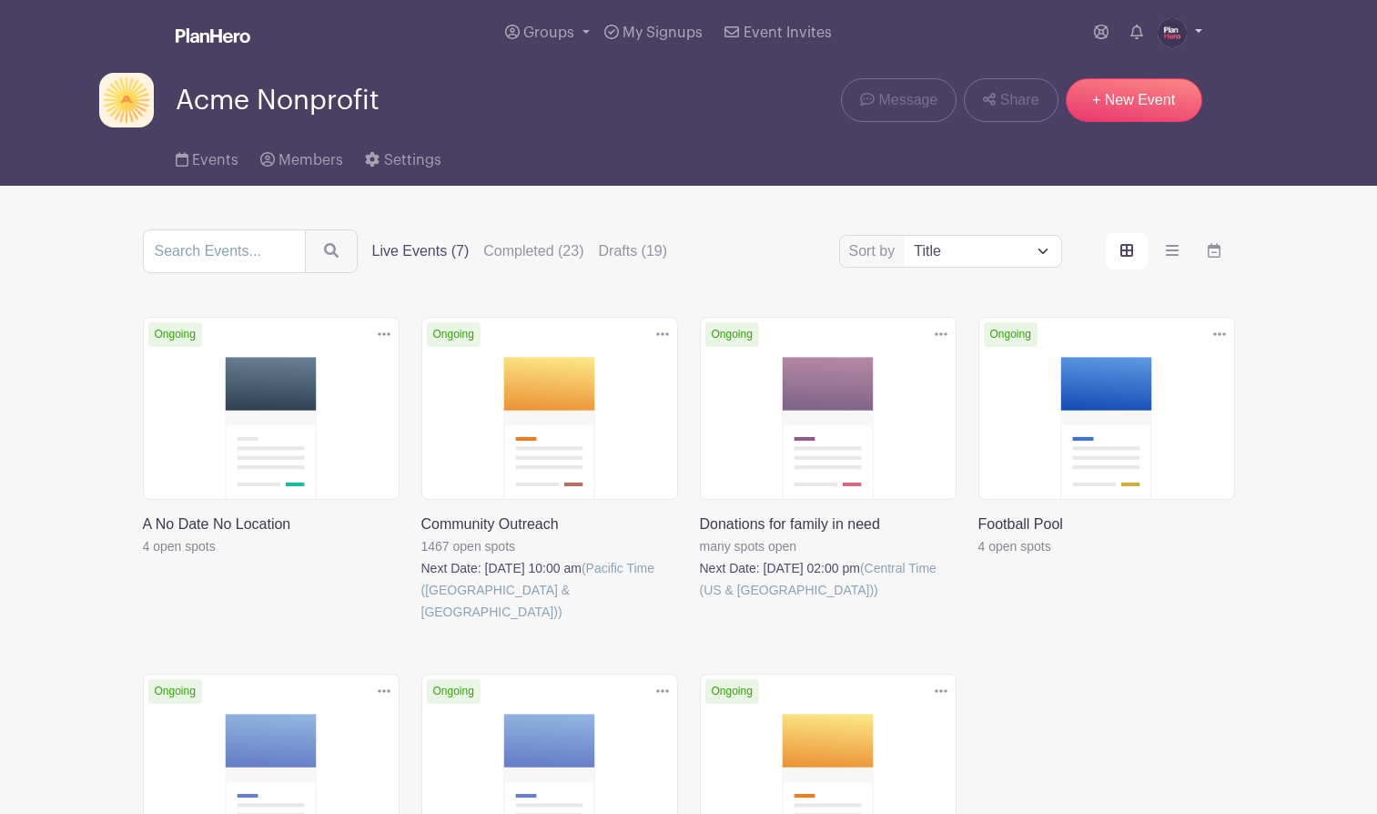
click at [1171, 34] on img at bounding box center [1172, 32] width 29 height 29
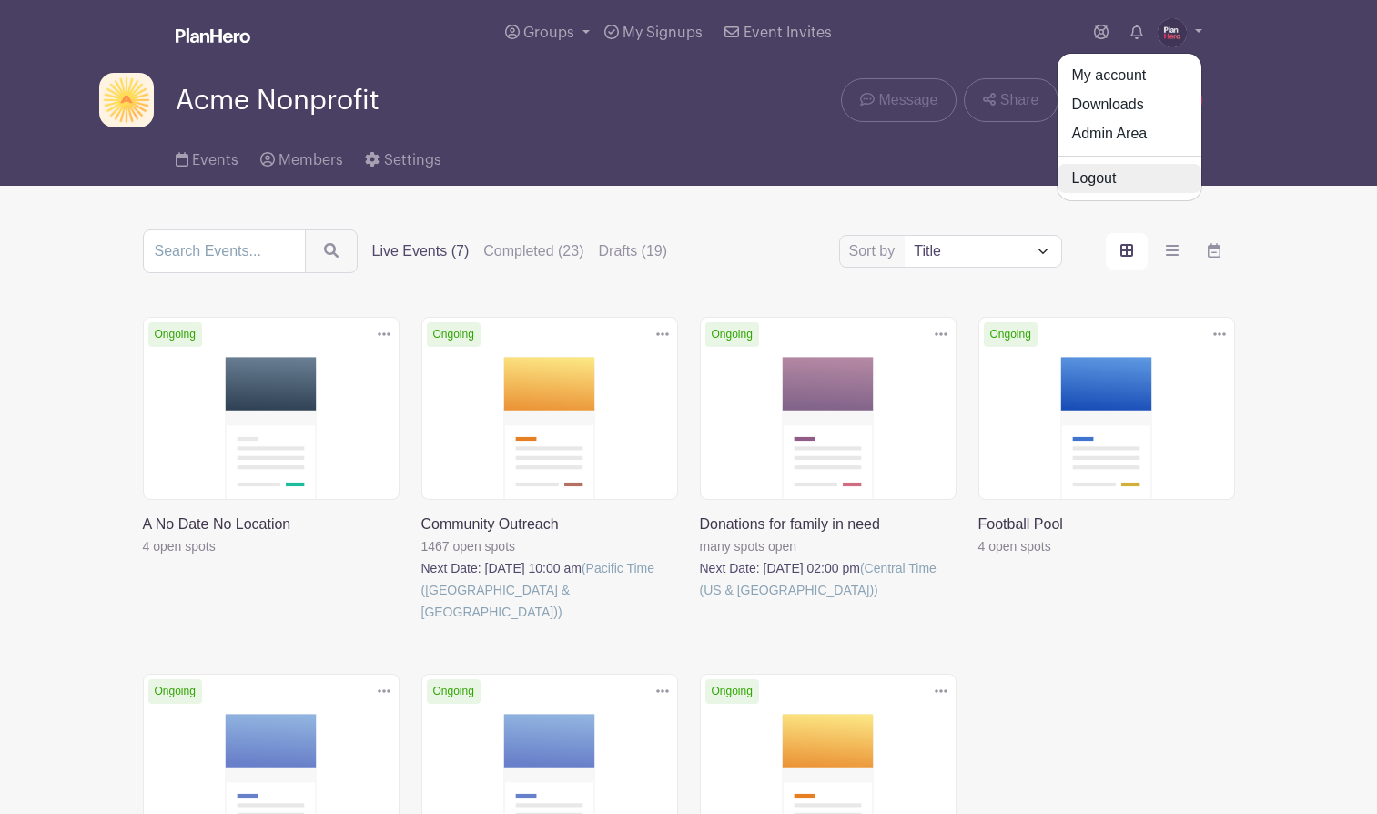
click at [1111, 178] on link "Logout" at bounding box center [1130, 178] width 144 height 29
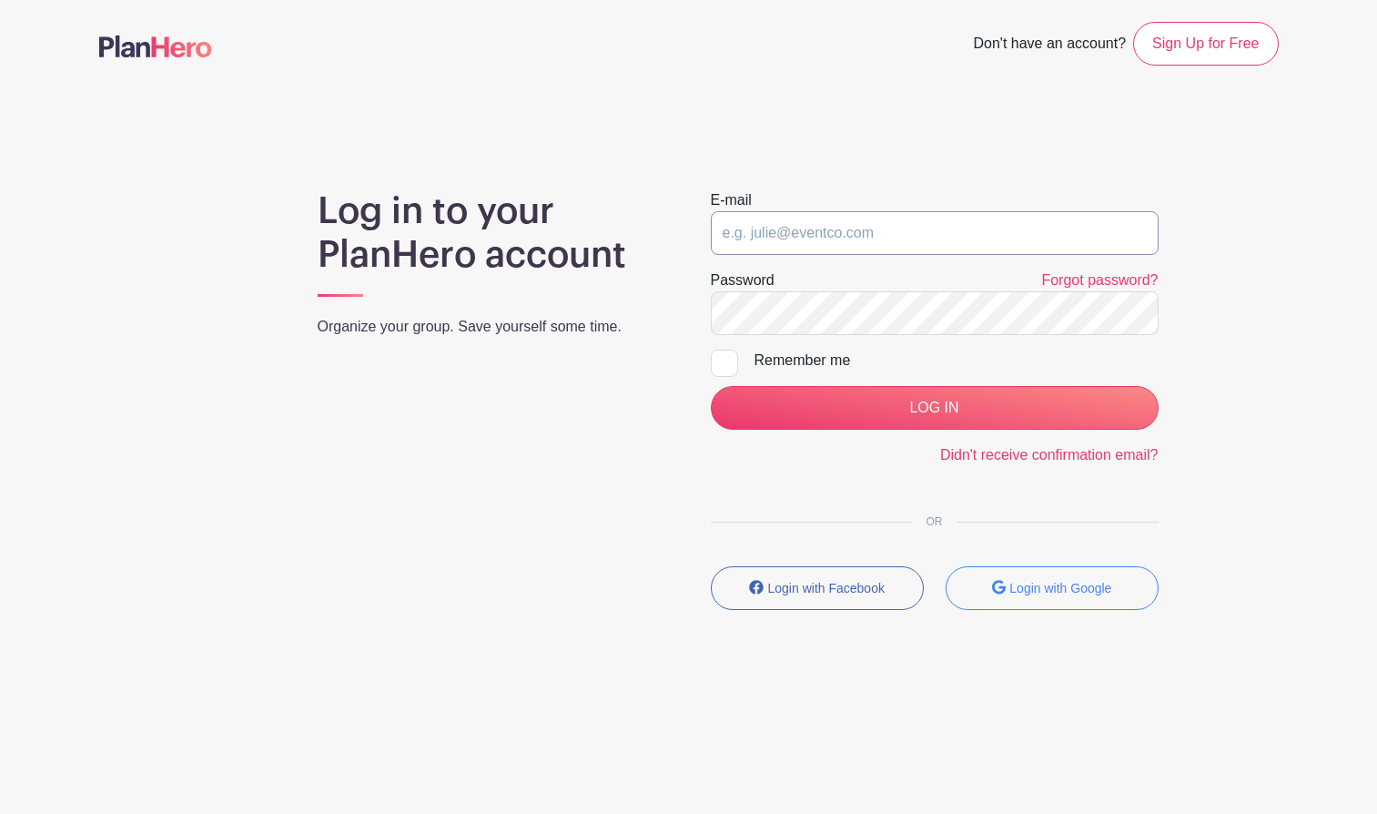
click at [741, 230] on input "email" at bounding box center [935, 233] width 448 height 44
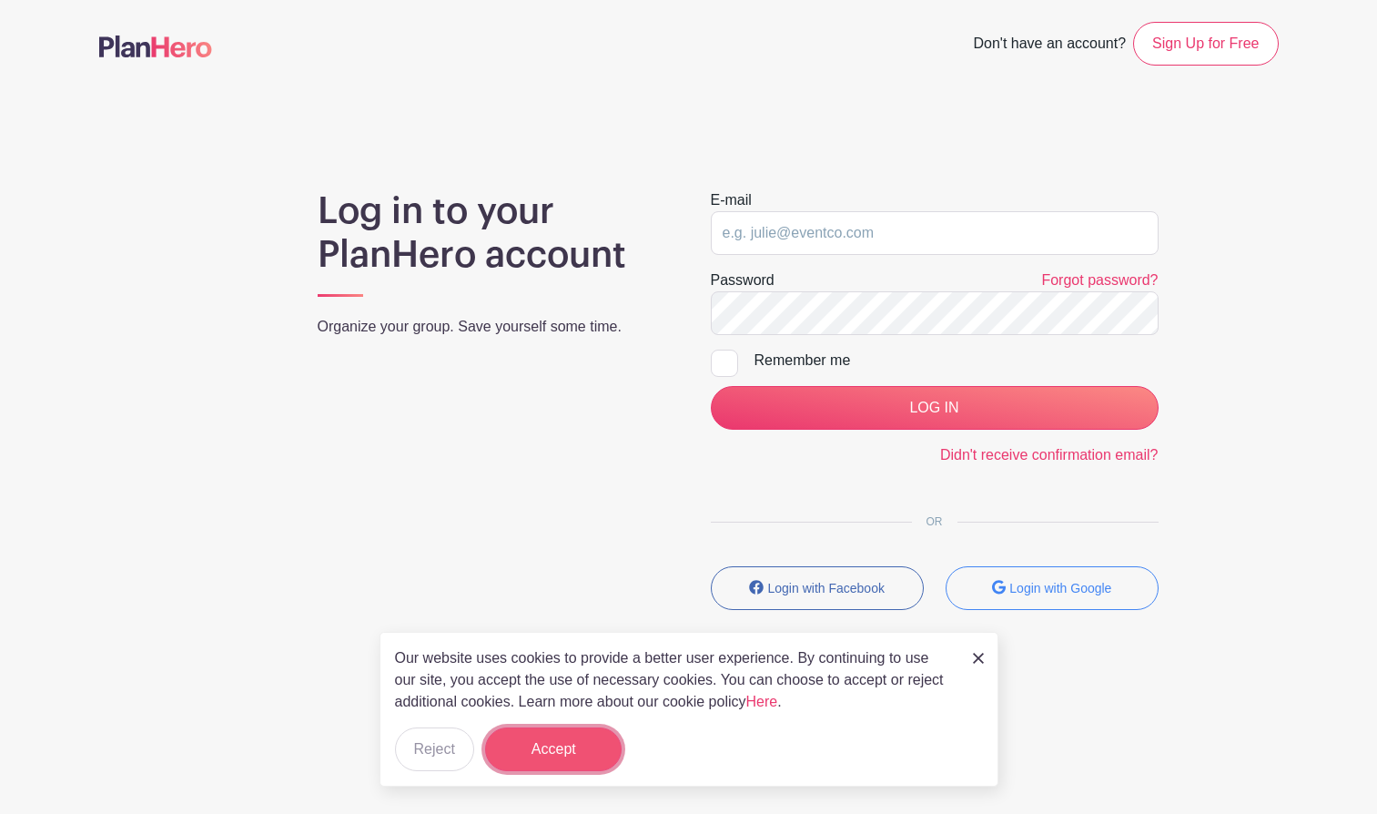
click at [533, 753] on button "Accept" at bounding box center [553, 749] width 137 height 44
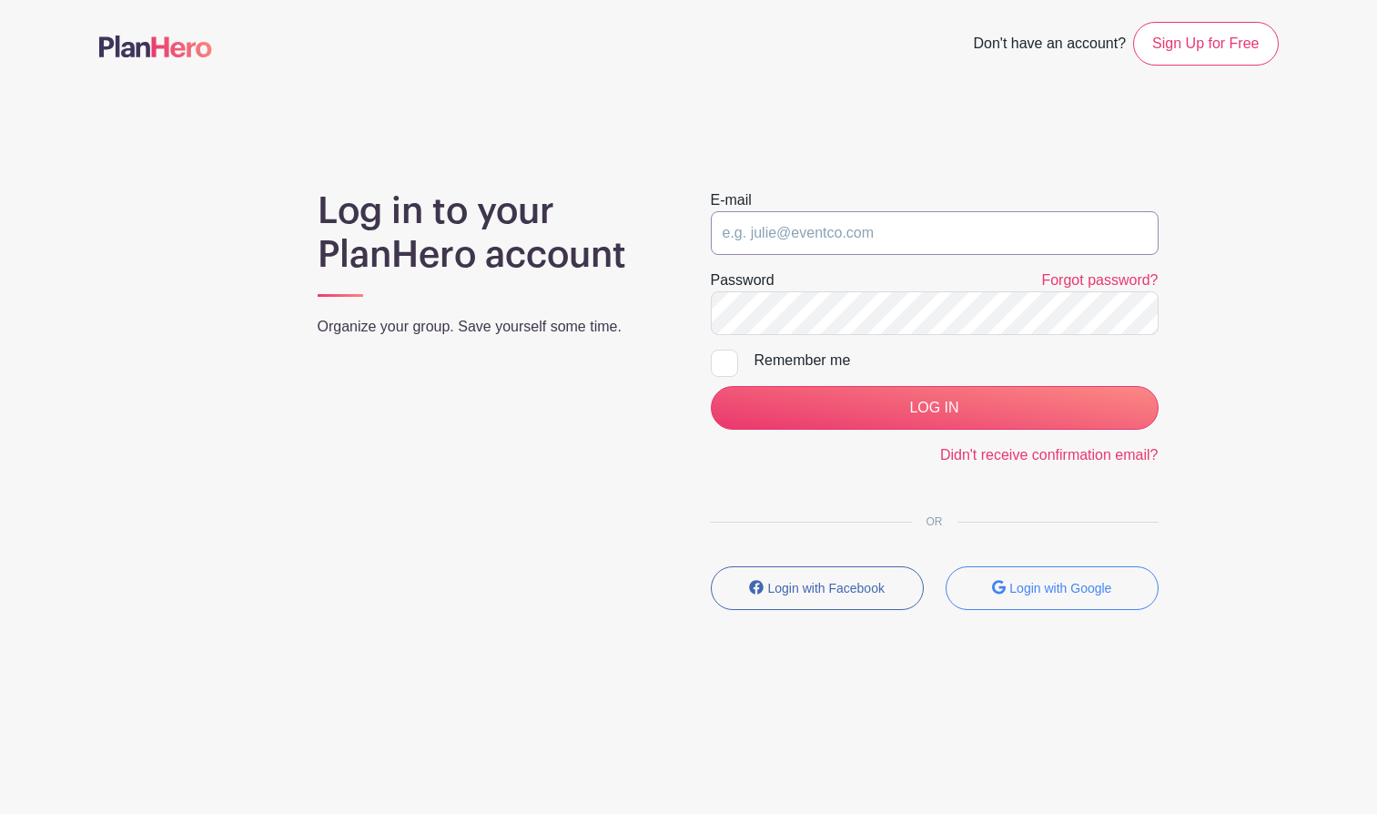
click at [745, 232] on input "email" at bounding box center [935, 233] width 448 height 44
type input "ju"
click at [711, 386] on input "LOG IN" at bounding box center [935, 408] width 448 height 44
drag, startPoint x: 954, startPoint y: 234, endPoint x: 656, endPoint y: 216, distance: 298.2
click at [657, 218] on div "Log in to your PlanHero account Organize your group. Save yourself some time. E…" at bounding box center [689, 406] width 1180 height 435
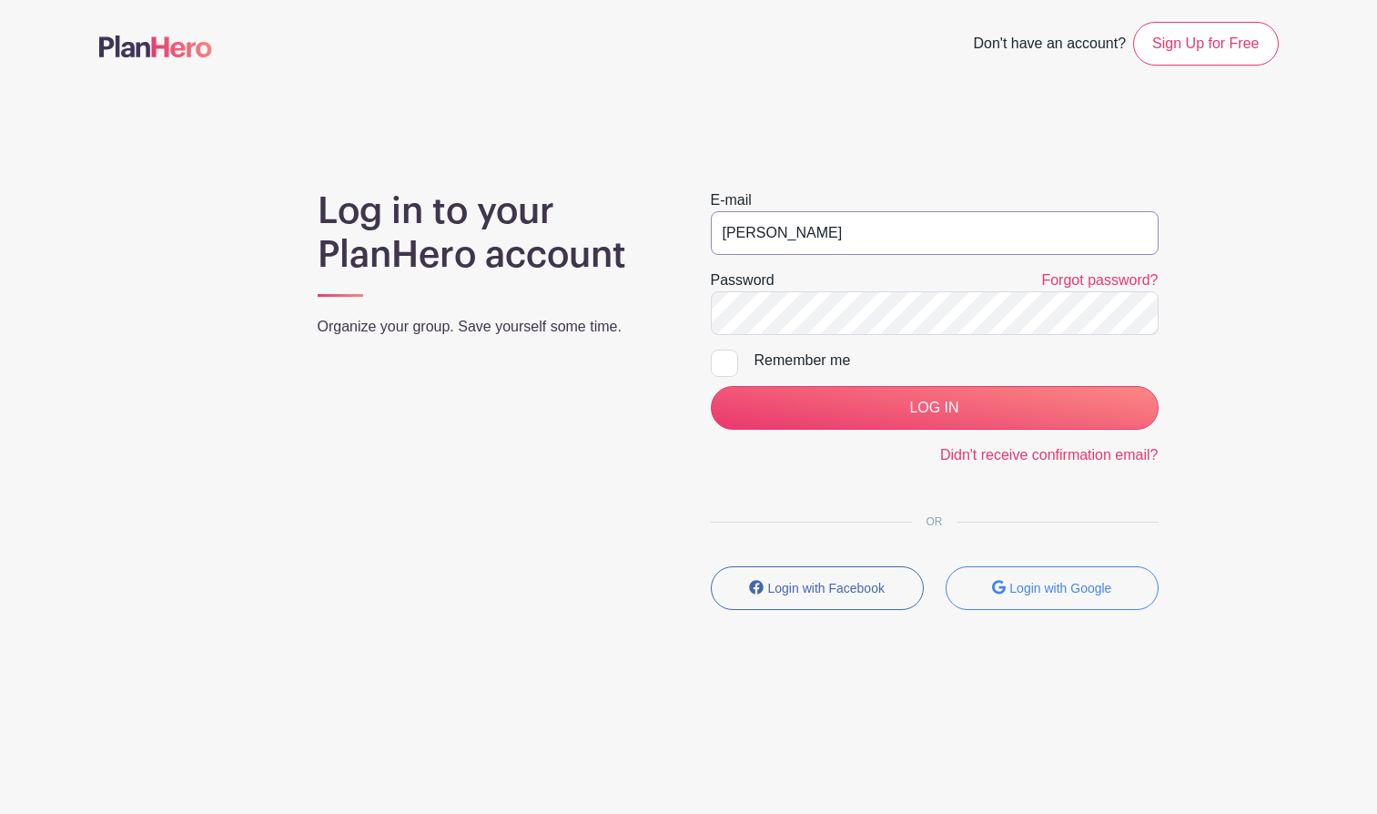
type input "julie@planhero.com"
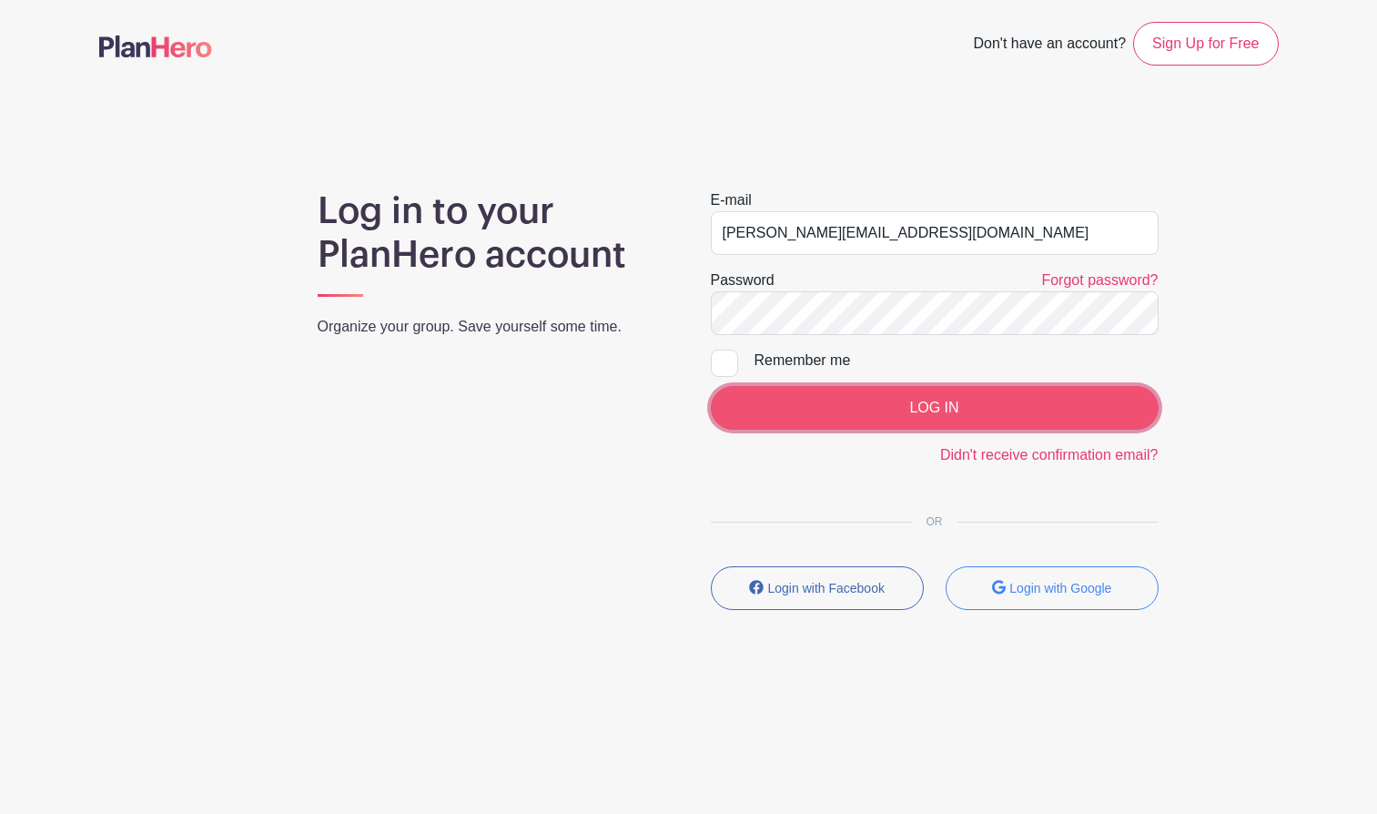
click at [910, 424] on input "LOG IN" at bounding box center [935, 408] width 448 height 44
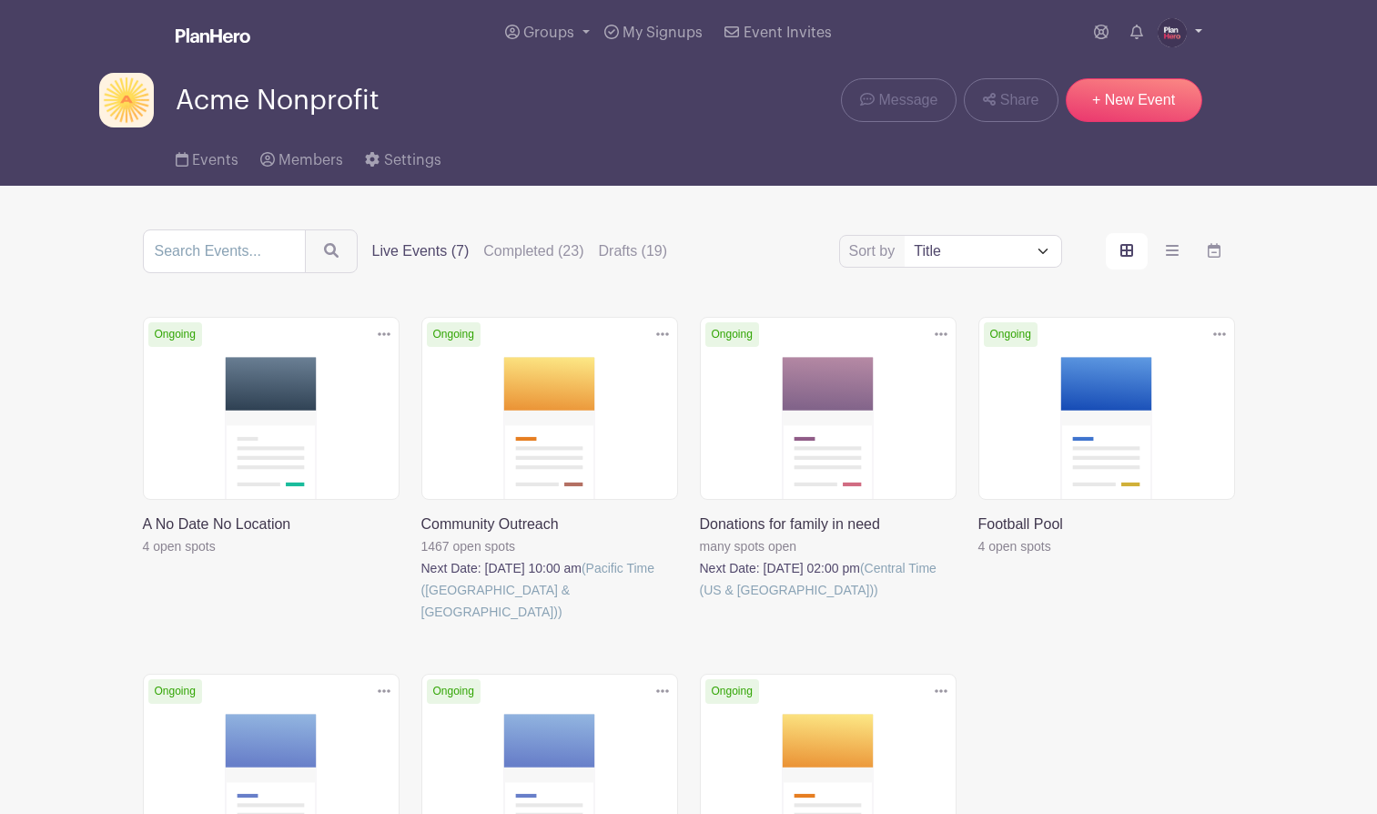
click at [1162, 37] on img at bounding box center [1172, 32] width 29 height 29
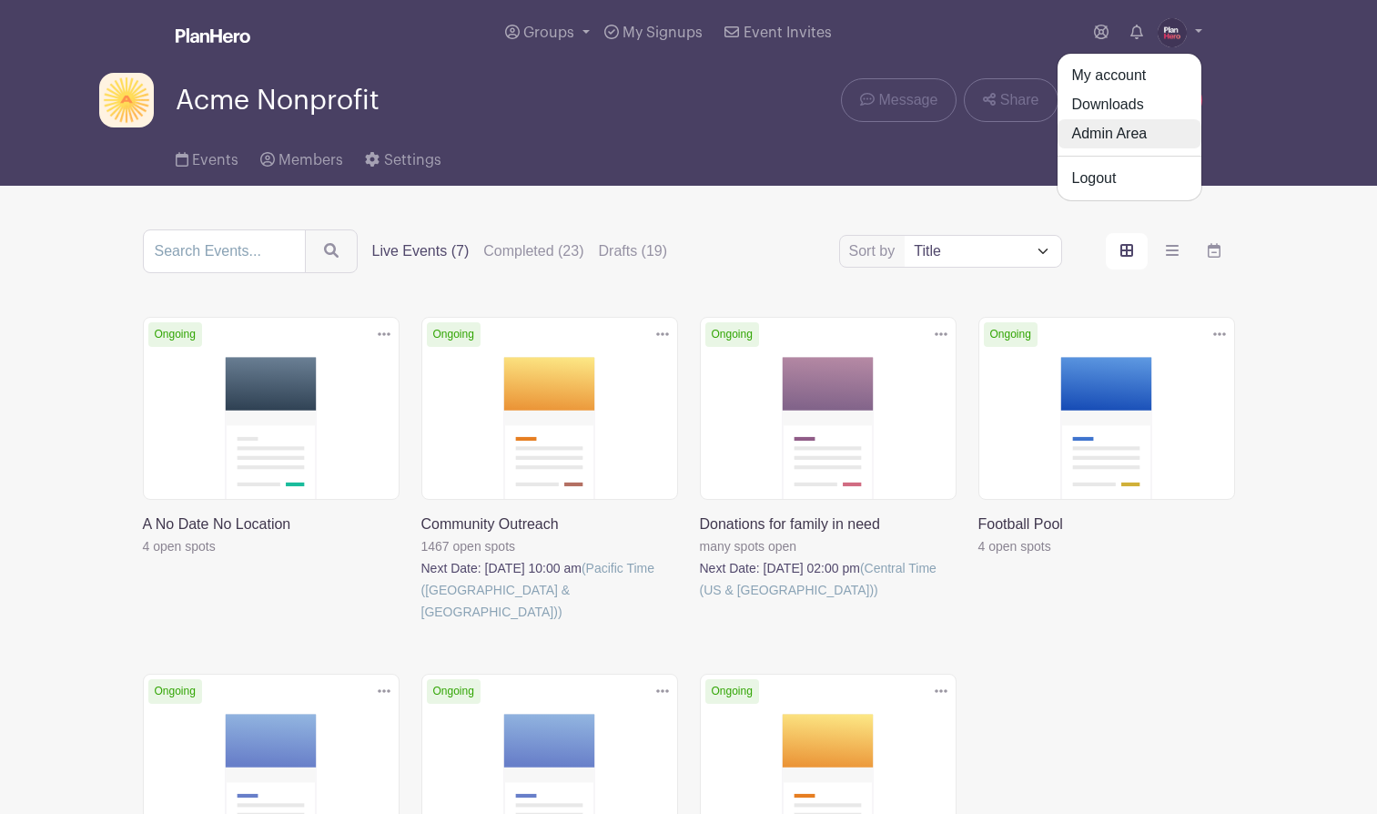
click at [1136, 134] on link "Admin Area" at bounding box center [1130, 133] width 144 height 29
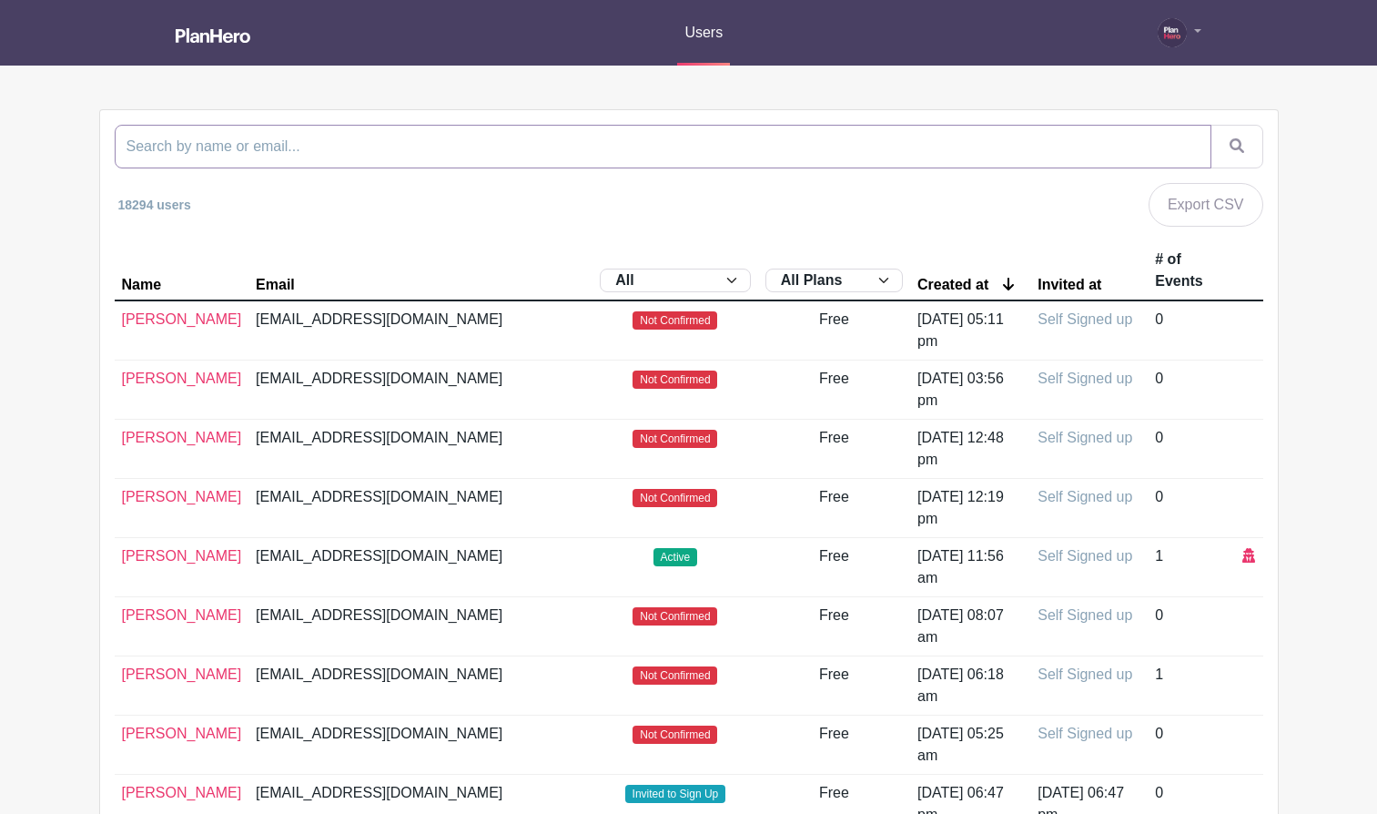
click at [527, 137] on input "search" at bounding box center [663, 147] width 1097 height 44
type input "leea"
click at [1211, 125] on button "submit" at bounding box center [1237, 147] width 53 height 44
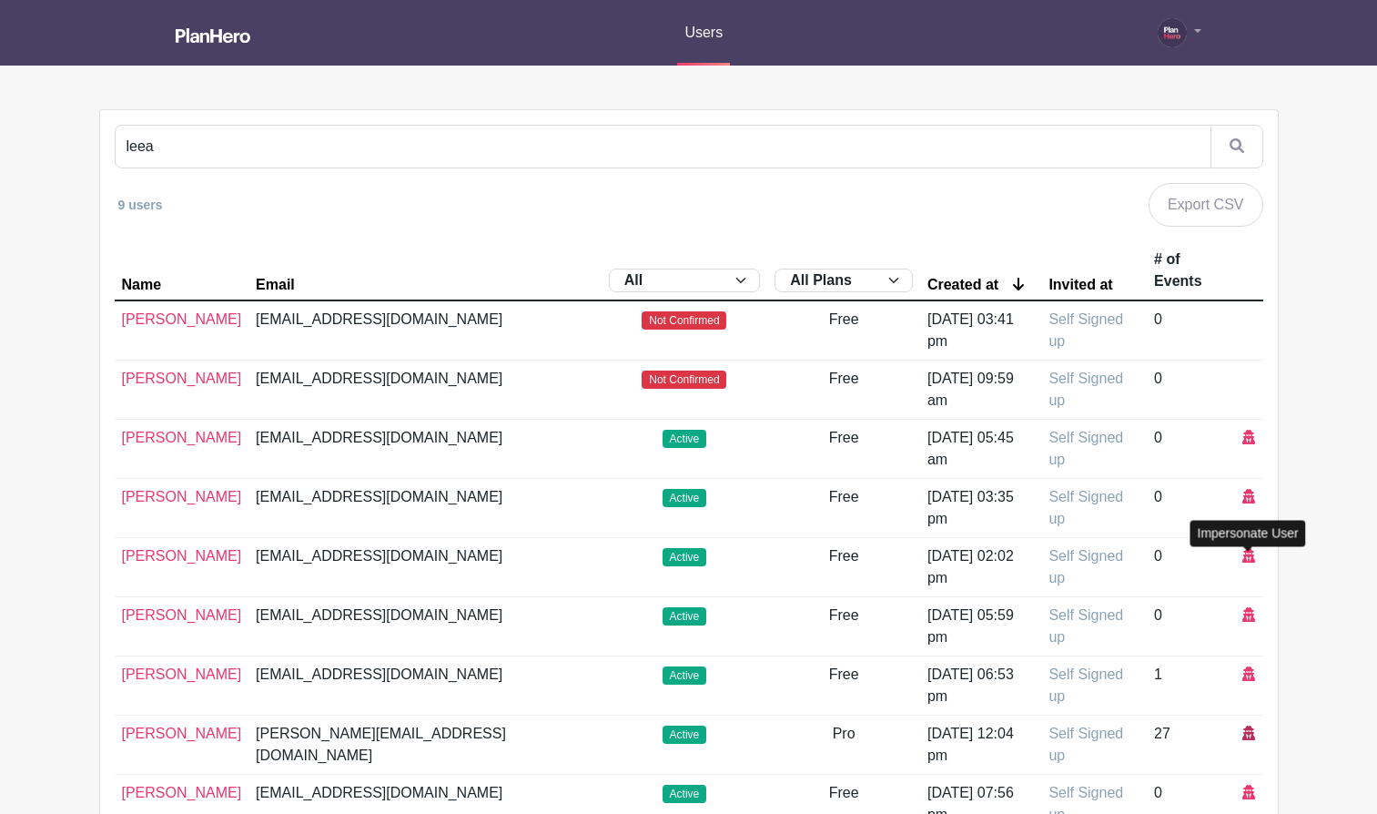
click at [1248, 726] on icon at bounding box center [1249, 733] width 13 height 15
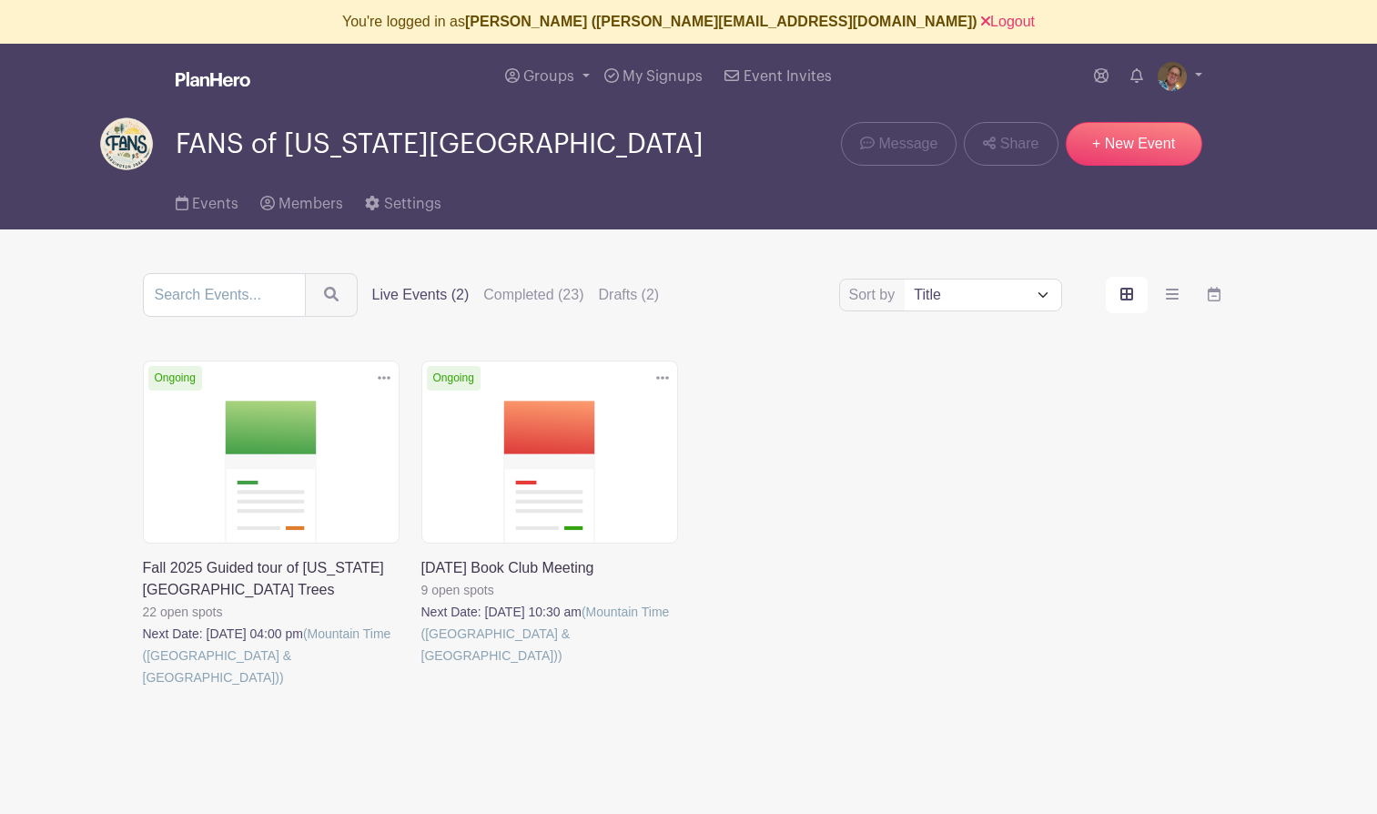
click at [143, 688] on link at bounding box center [143, 688] width 0 height 0
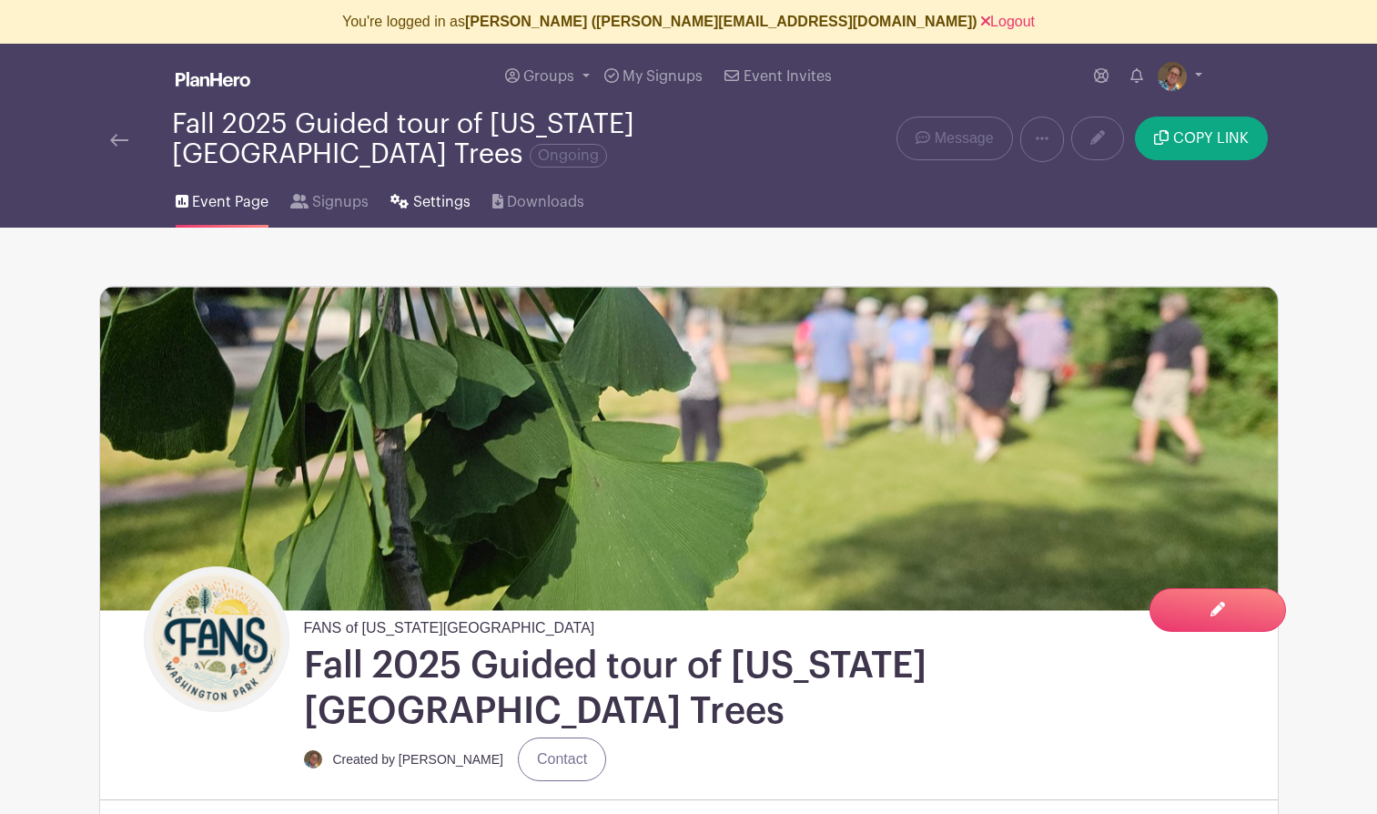
click at [430, 203] on span "Settings" at bounding box center [441, 202] width 57 height 22
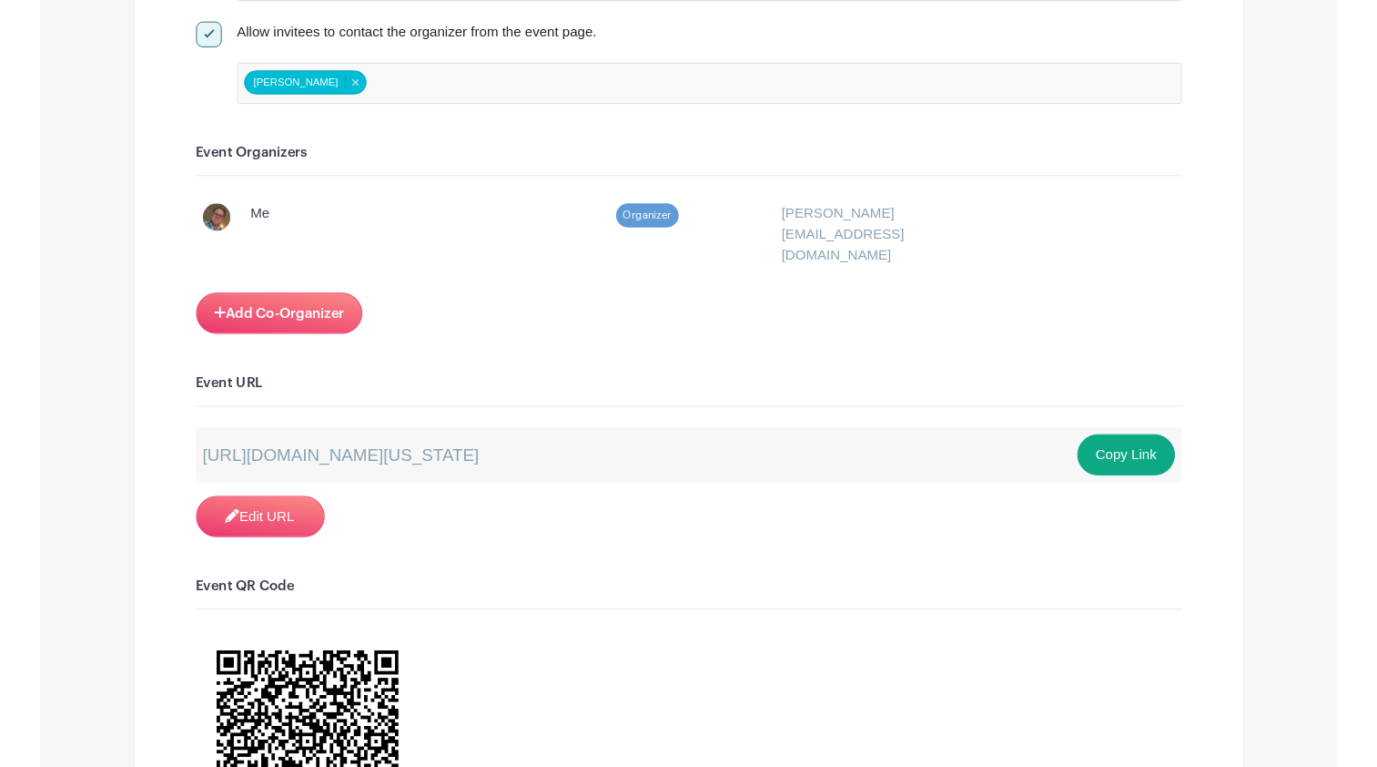
scroll to position [1112, 0]
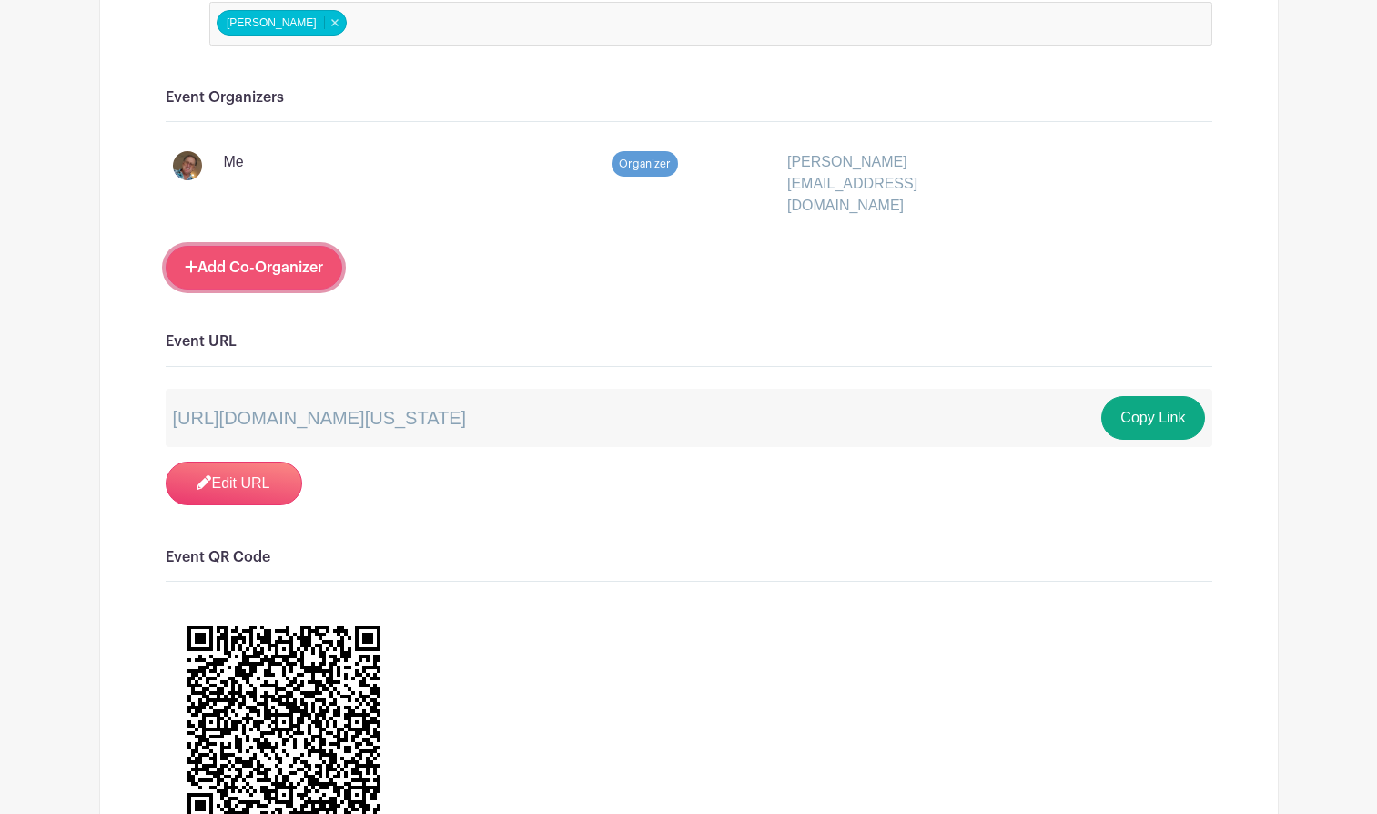
click at [224, 246] on link "Add Co-Organizer" at bounding box center [254, 268] width 177 height 44
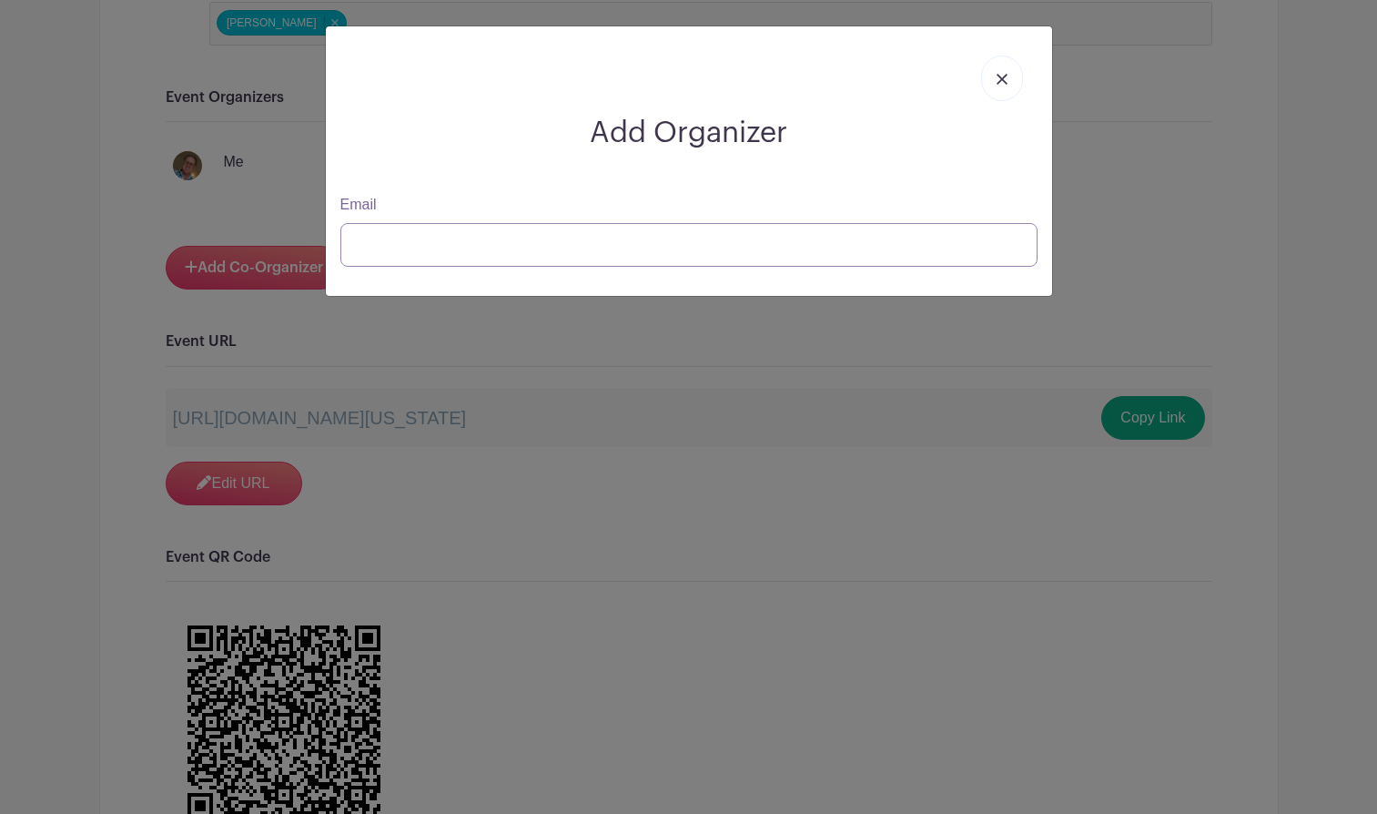
click at [398, 232] on input "Email" at bounding box center [688, 245] width 697 height 44
paste input "[EMAIL_ADDRESS][DOMAIN_NAME]"
type input "[EMAIL_ADDRESS][DOMAIN_NAME]"
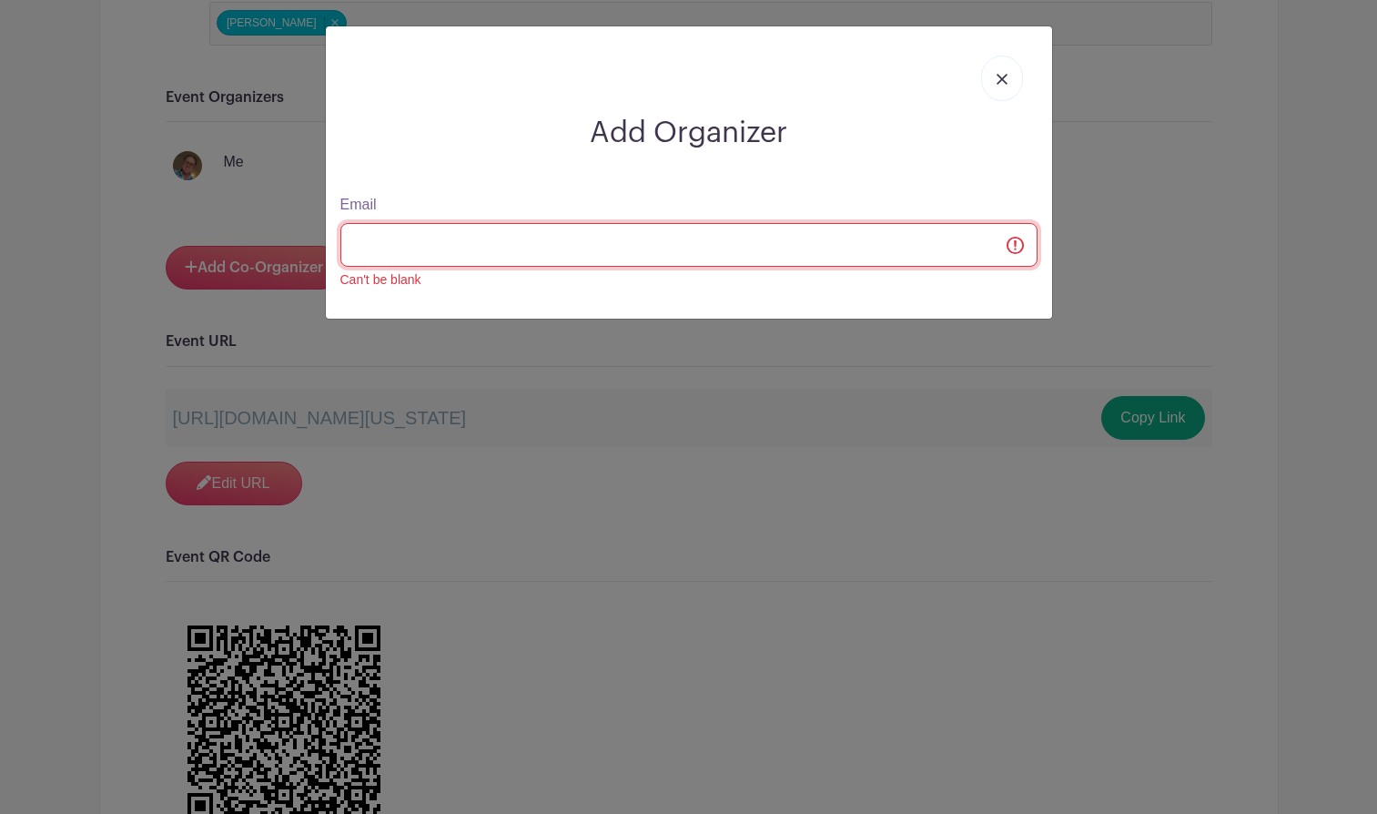
click at [398, 232] on input "Email" at bounding box center [688, 245] width 697 height 44
paste input "[EMAIL_ADDRESS][DOMAIN_NAME]"
type input "[EMAIL_ADDRESS][DOMAIN_NAME]"
click at [425, 284] on div "Can't be blank" at bounding box center [688, 279] width 697 height 19
click at [411, 248] on input "Email" at bounding box center [688, 245] width 697 height 44
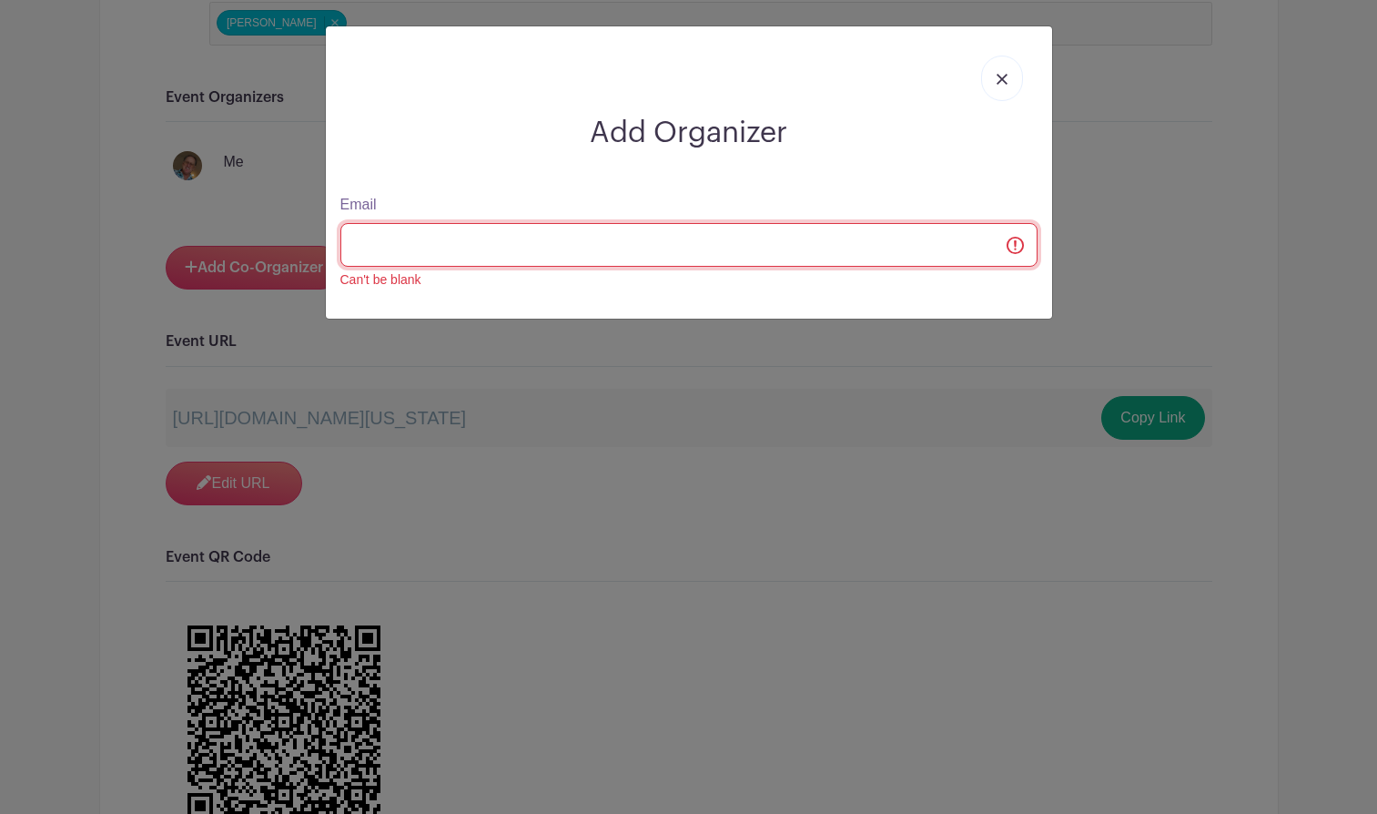
paste input "[EMAIL_ADDRESS][DOMAIN_NAME]"
type input "[EMAIL_ADDRESS][DOMAIN_NAME]"
click at [416, 236] on input "Email" at bounding box center [688, 245] width 697 height 44
click at [1002, 75] on img at bounding box center [1002, 79] width 11 height 11
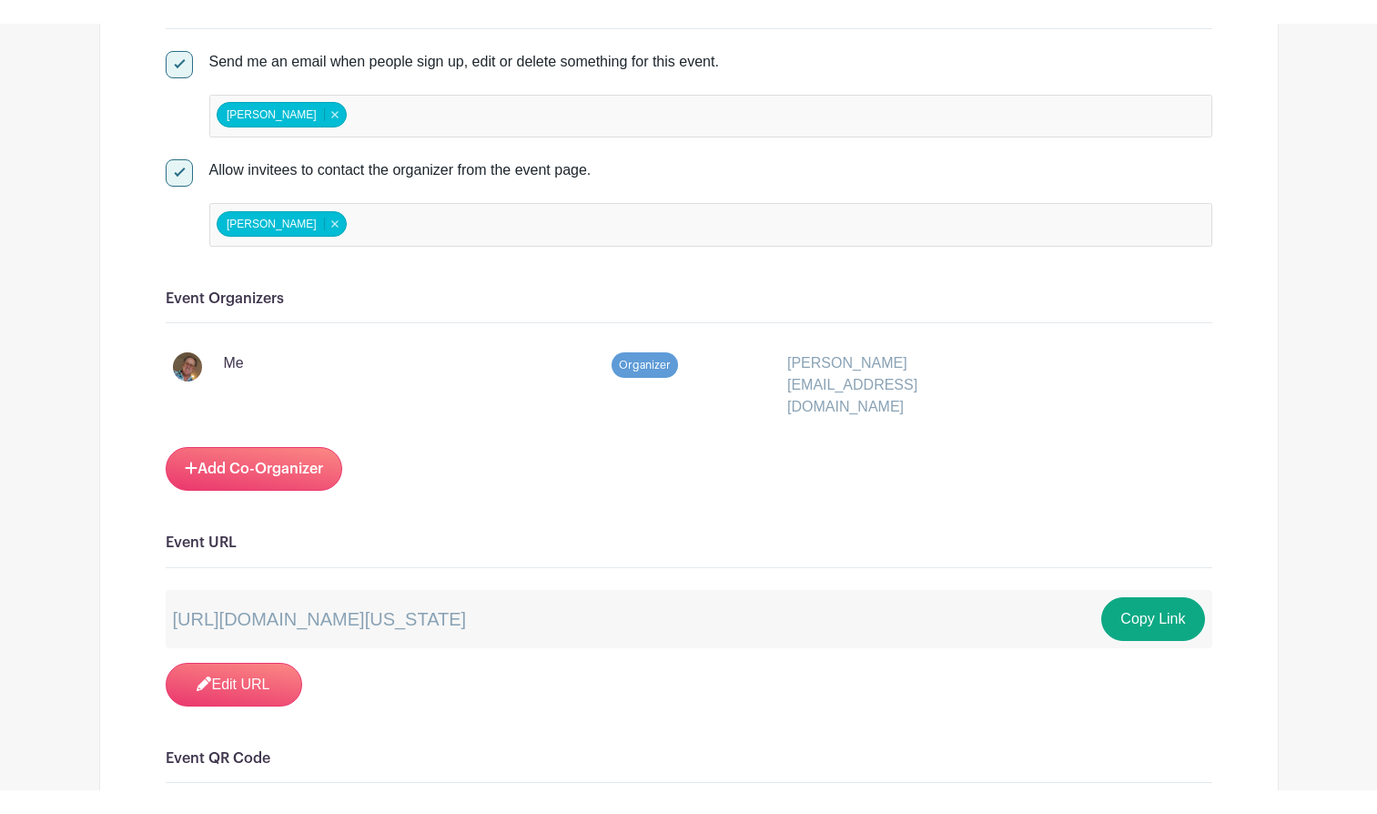
scroll to position [929, 0]
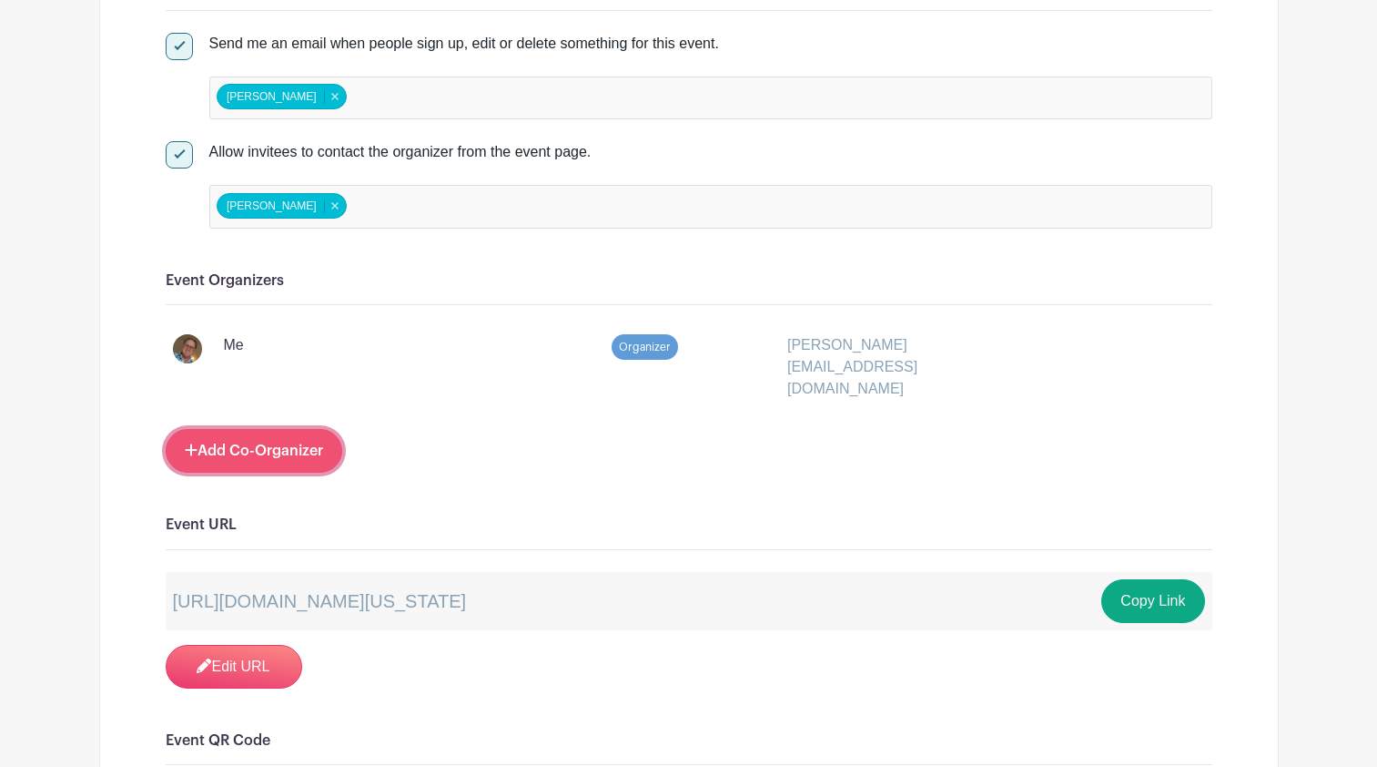
click at [229, 433] on link "Add Co-Organizer" at bounding box center [254, 451] width 177 height 44
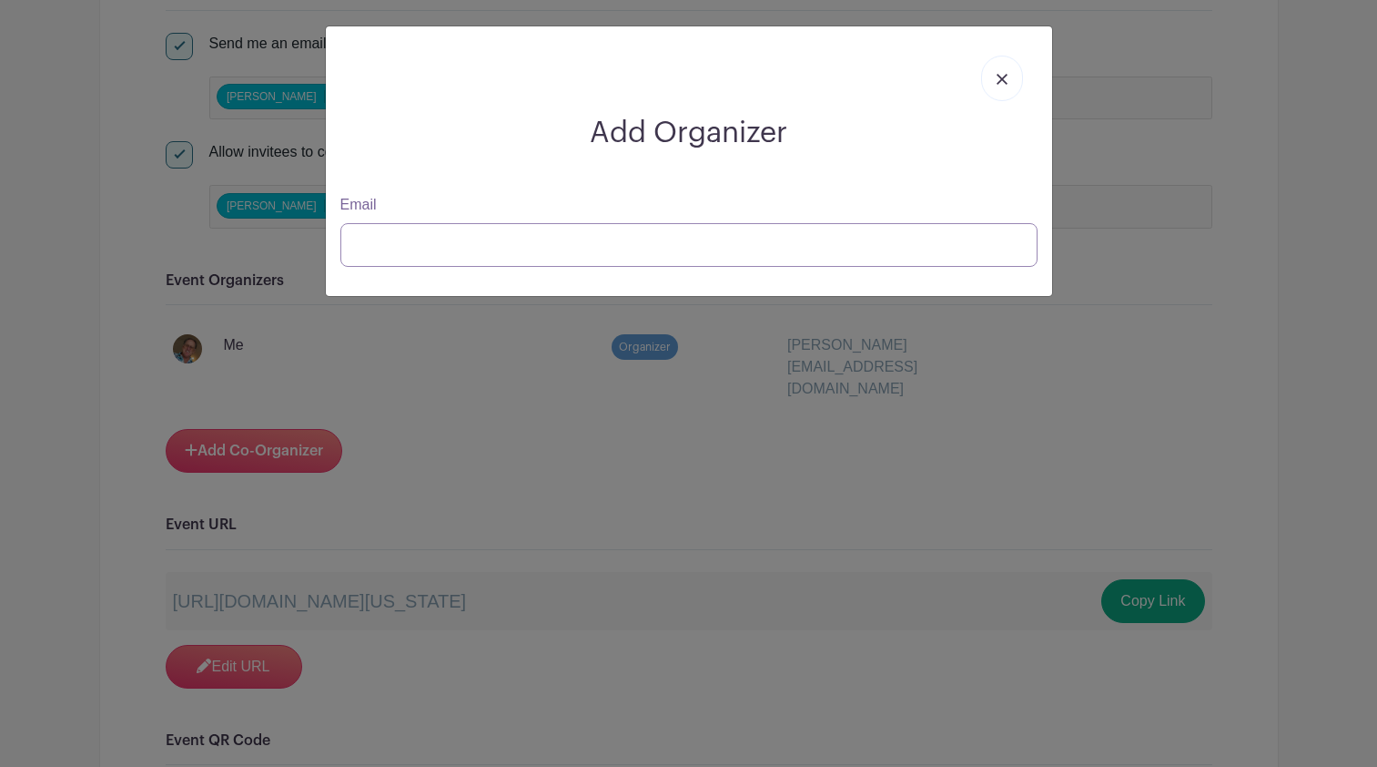
click at [421, 256] on input "Email" at bounding box center [688, 245] width 697 height 44
paste input "[EMAIL_ADDRESS][DOMAIN_NAME]"
type input "[EMAIL_ADDRESS][DOMAIN_NAME]"
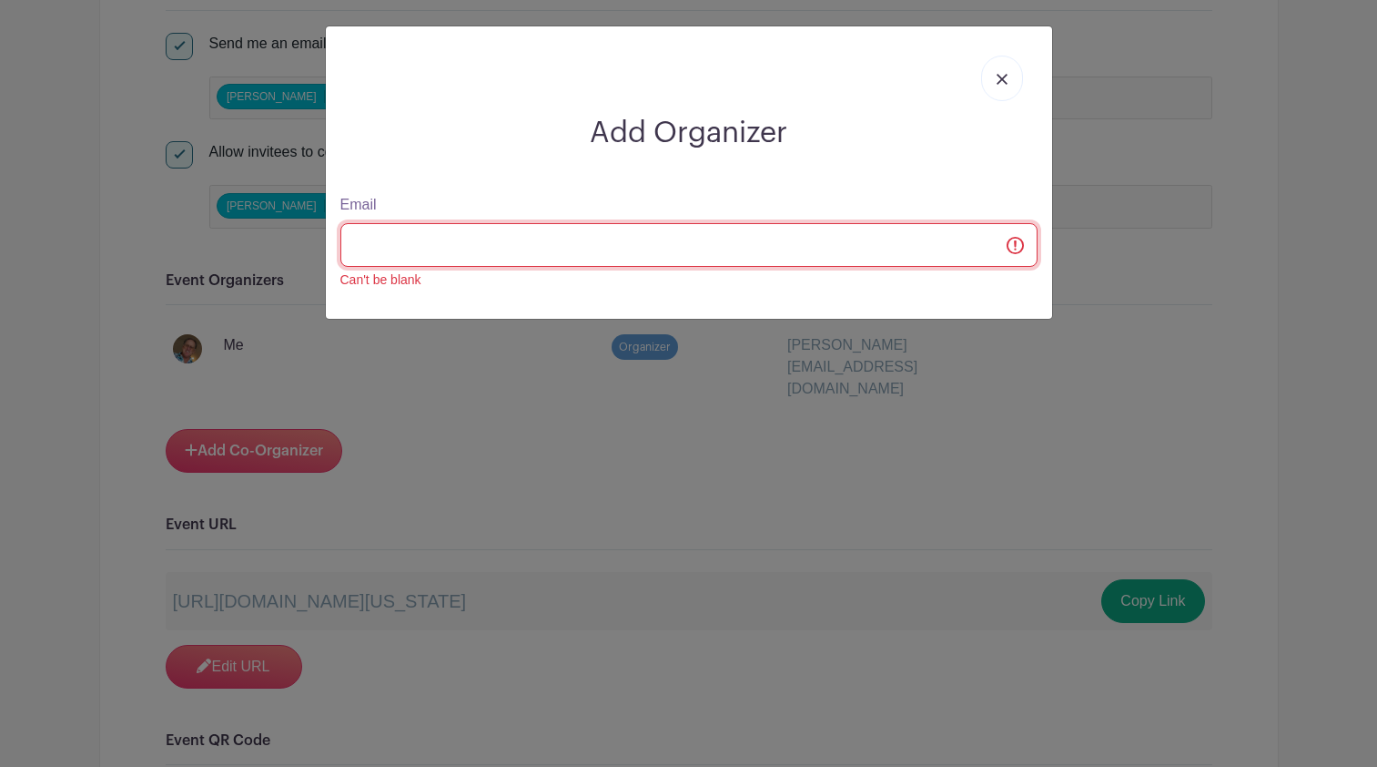
click at [413, 225] on input "Email" at bounding box center [688, 245] width 697 height 44
paste input "[EMAIL_ADDRESS][DOMAIN_NAME]"
type input "[EMAIL_ADDRESS][DOMAIN_NAME]"
click at [409, 239] on input "Email" at bounding box center [688, 245] width 697 height 44
paste input "[EMAIL_ADDRESS][DOMAIN_NAME]"
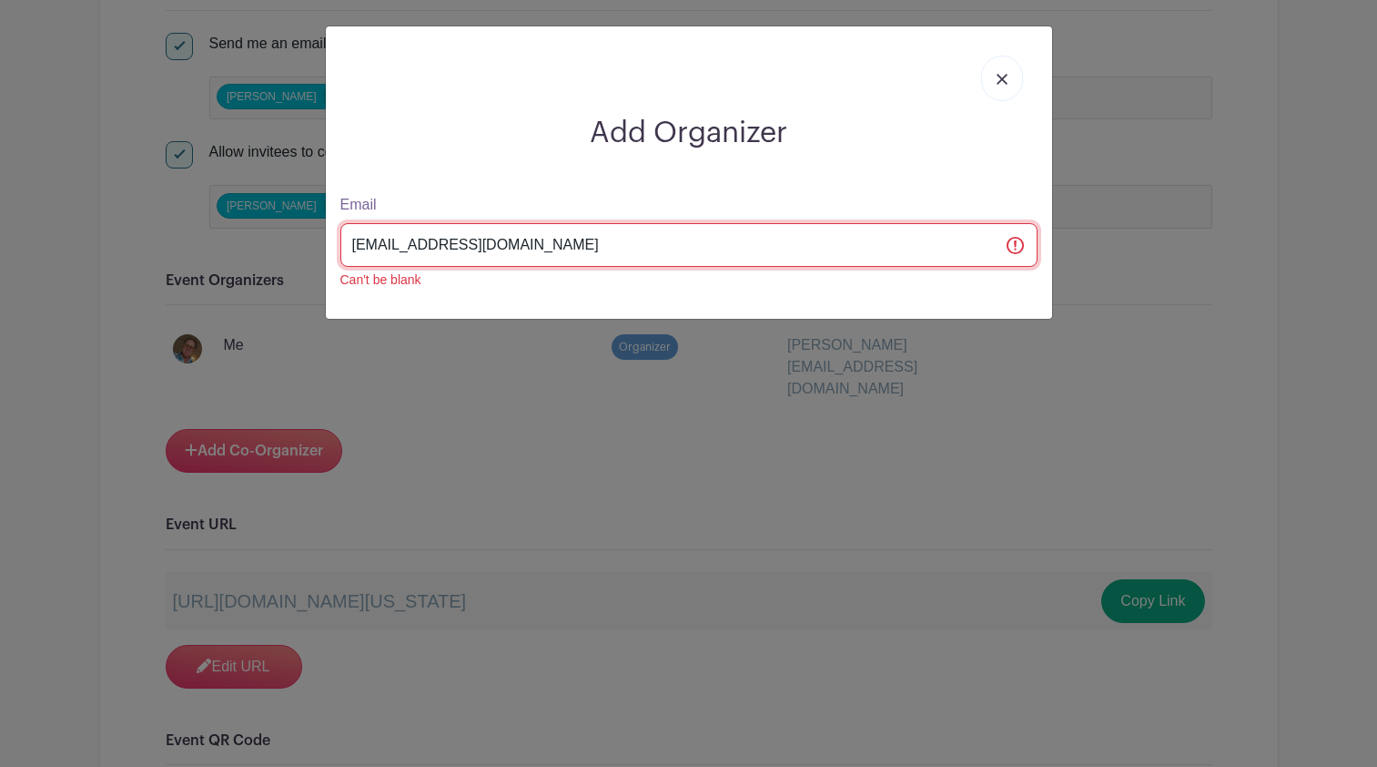
type input "[EMAIL_ADDRESS][DOMAIN_NAME]"
click at [404, 250] on input "Email" at bounding box center [688, 245] width 697 height 44
type input "[EMAIL_ADDRESS]."
click at [371, 243] on input "Email" at bounding box center [688, 245] width 697 height 44
type input "[EMAIL_ADDRESS][DOMAIN_NAME]"
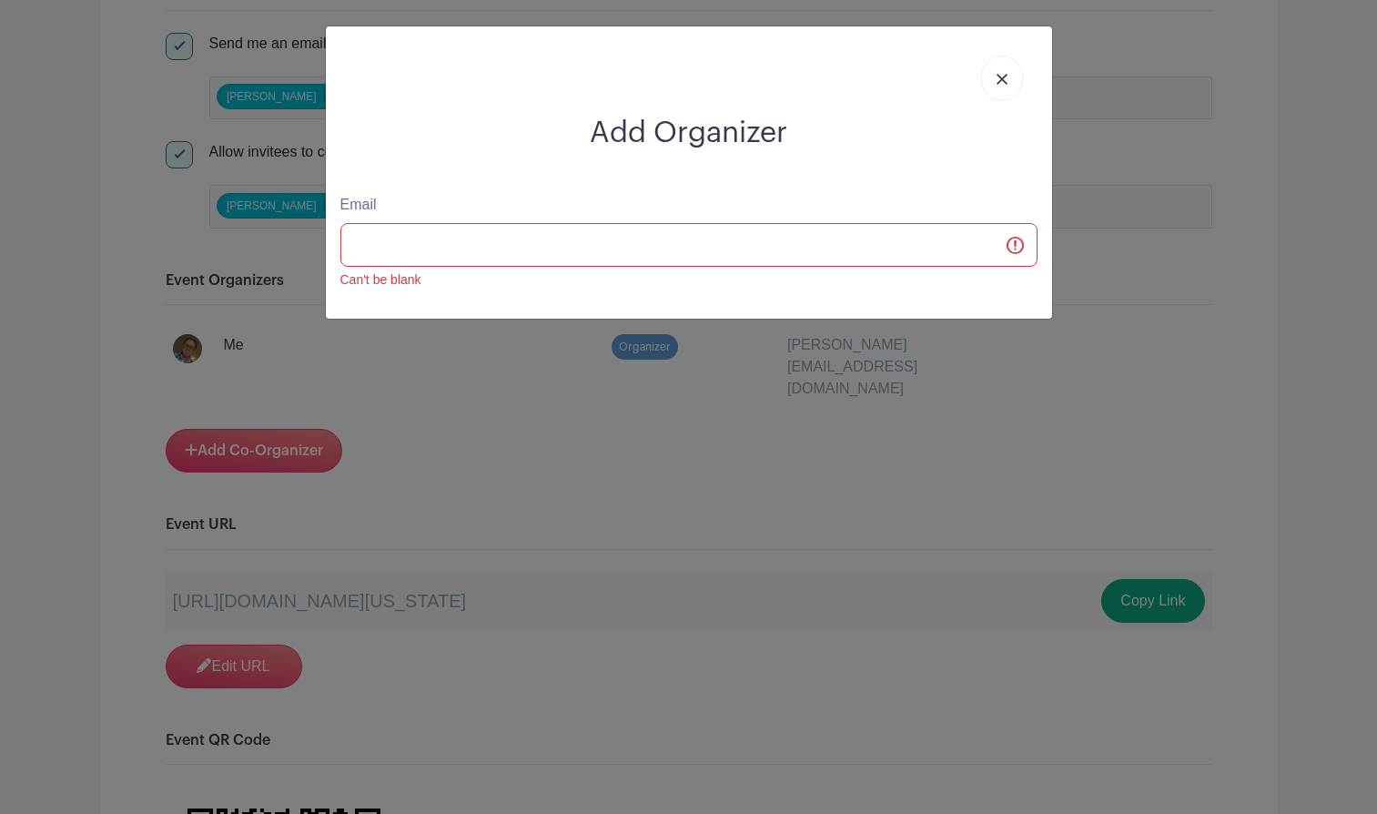
click at [1003, 74] on img at bounding box center [1002, 79] width 11 height 11
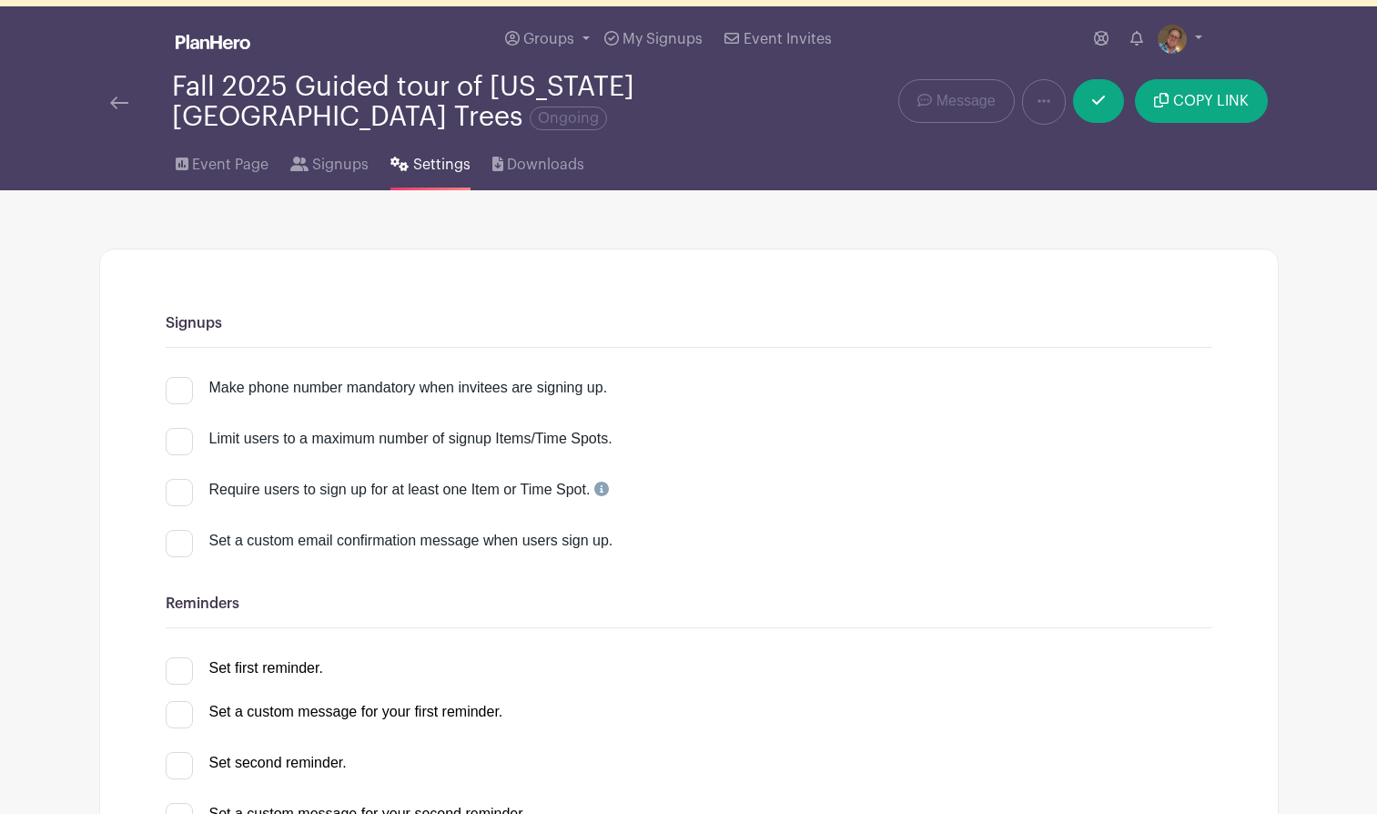
scroll to position [0, 0]
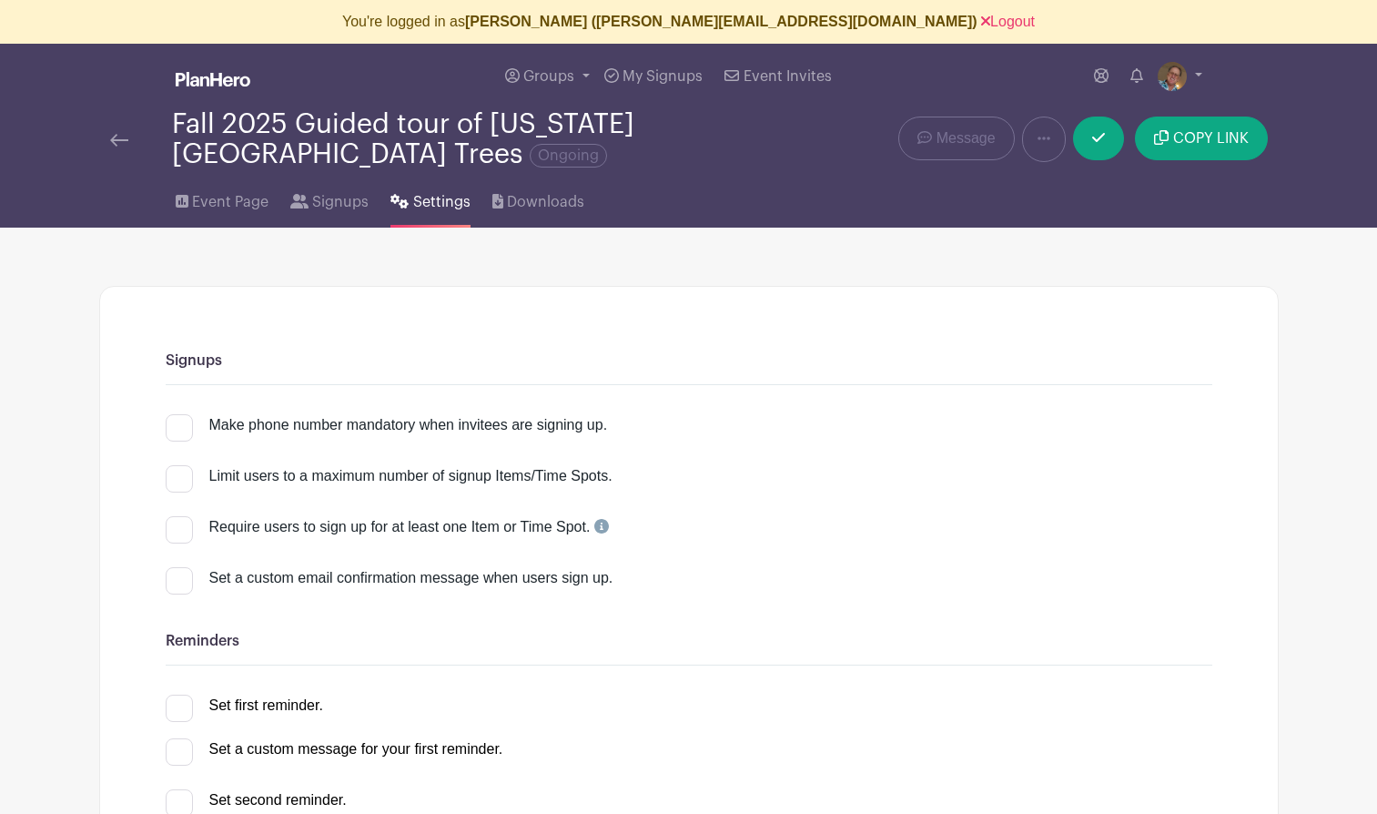
click at [119, 144] on img at bounding box center [119, 140] width 18 height 13
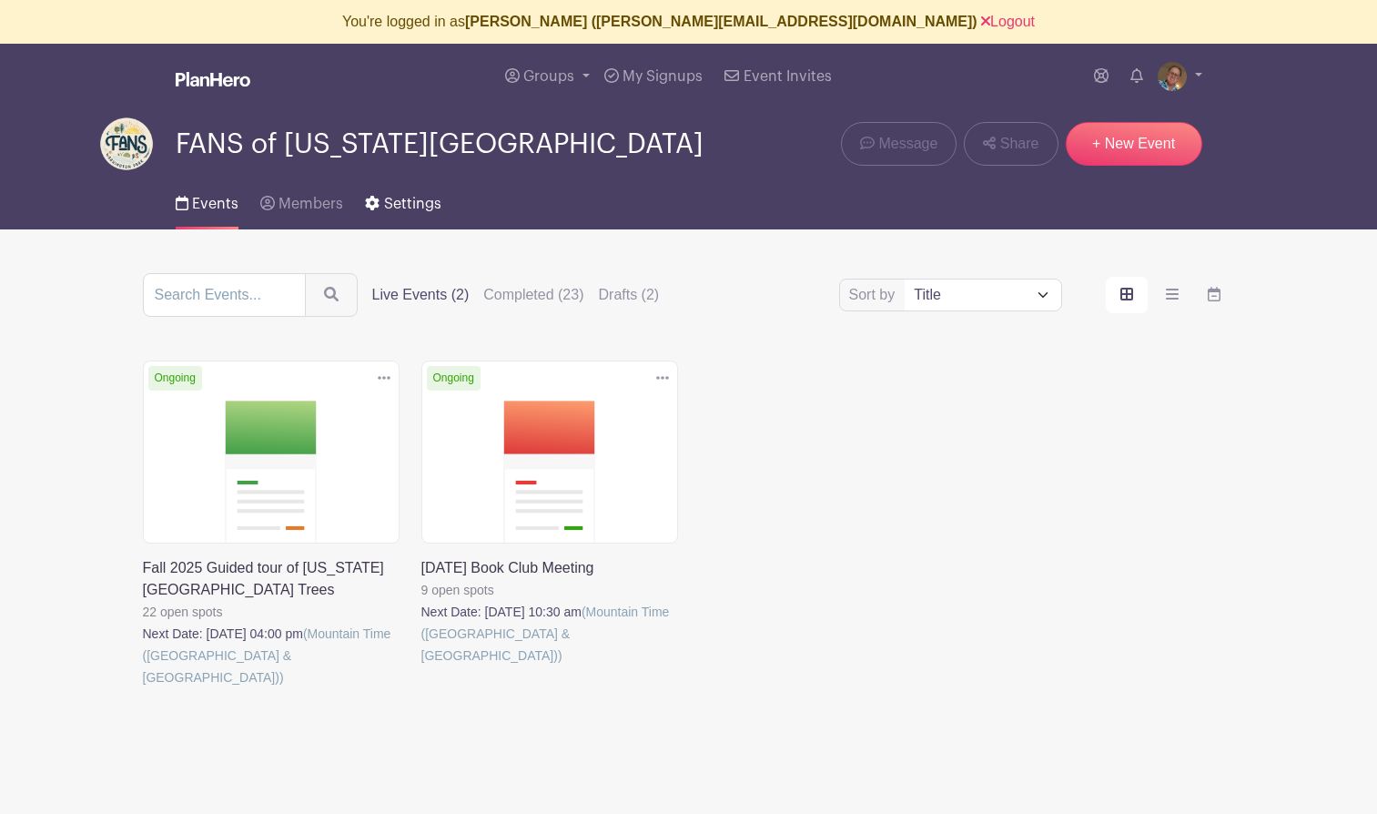
click at [420, 207] on span "Settings" at bounding box center [412, 204] width 57 height 15
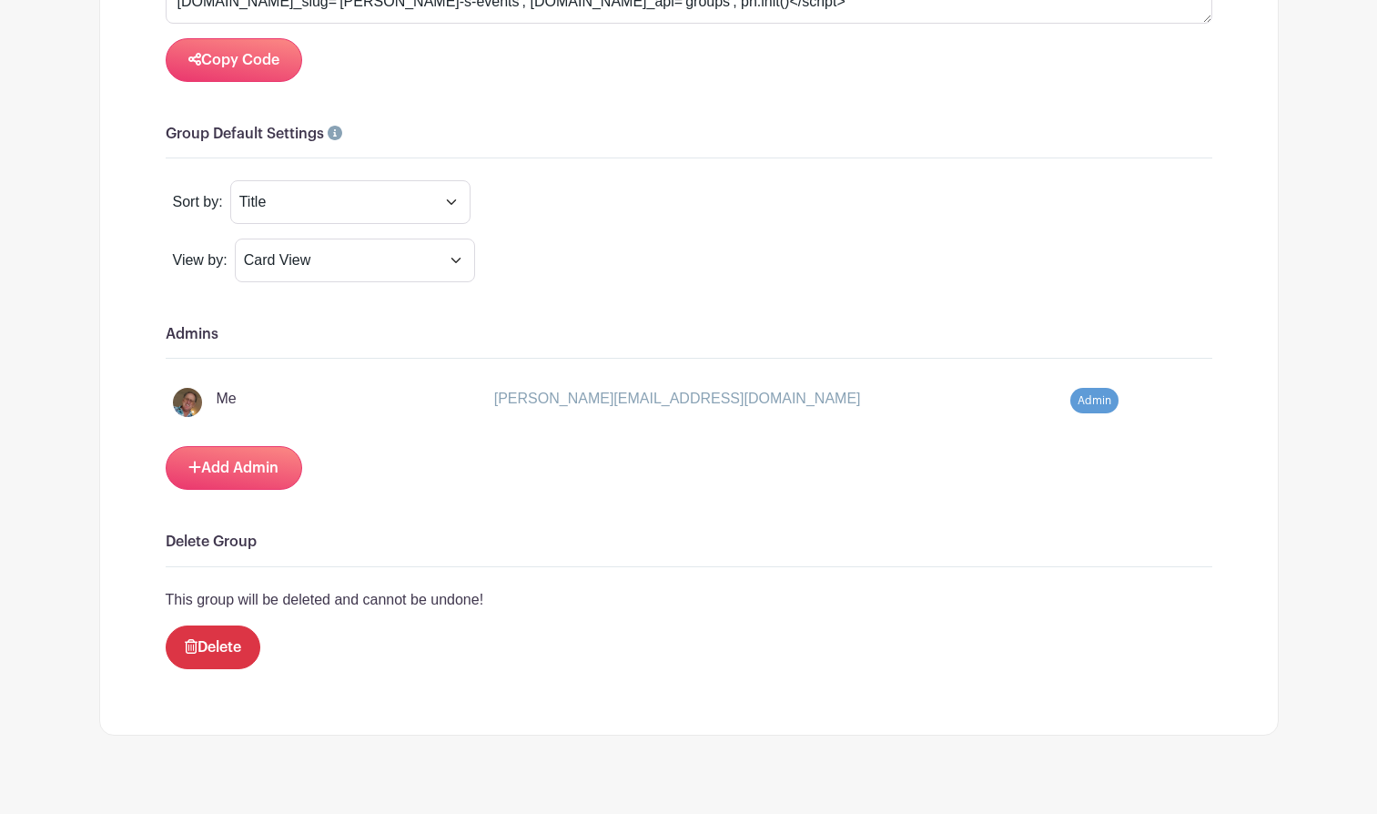
scroll to position [1464, 0]
click at [209, 474] on link "Add Admin" at bounding box center [234, 467] width 137 height 44
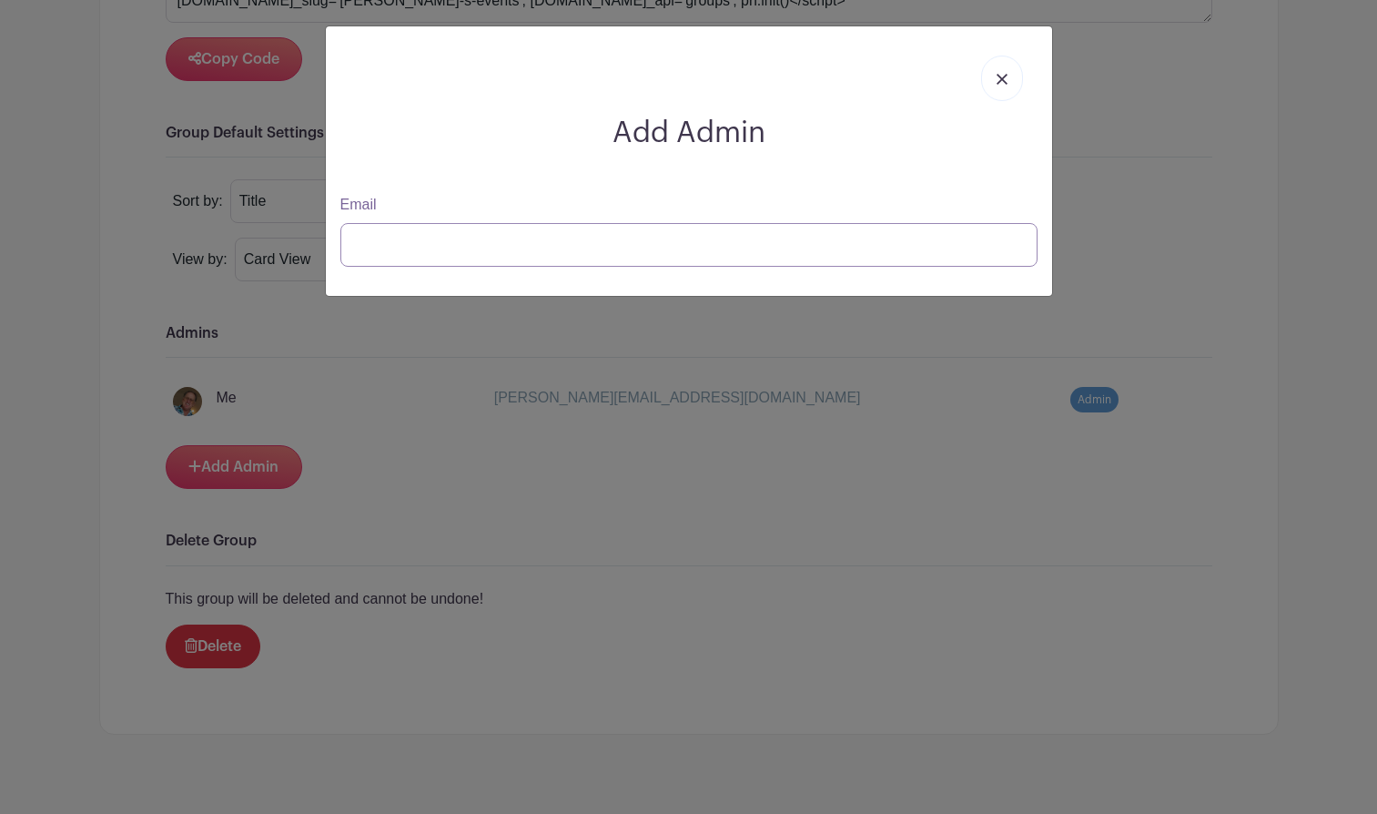
click at [381, 238] on input "Email" at bounding box center [688, 245] width 697 height 44
paste input "[URL][DOMAIN_NAME]"
drag, startPoint x: 822, startPoint y: 247, endPoint x: 332, endPoint y: 237, distance: 489.9
click at [333, 237] on div "Email [URL][DOMAIN_NAME]" at bounding box center [689, 230] width 719 height 73
type input "[EMAIL_ADDRESS][DOMAIN_NAME]"
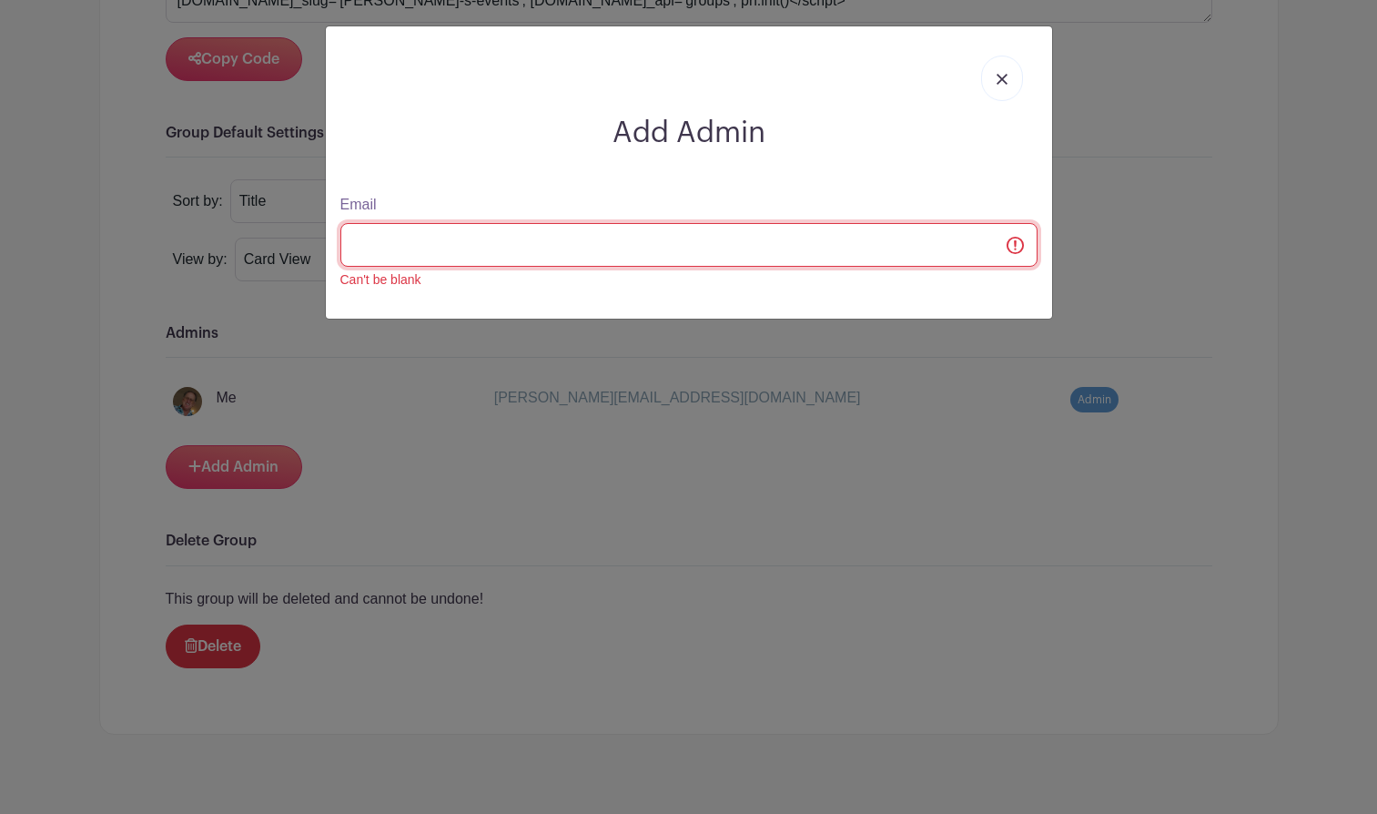
click at [362, 245] on input "Email" at bounding box center [688, 245] width 697 height 44
type input "[EMAIL_ADDRESS][DOMAIN_NAME]"
click at [1001, 79] on img at bounding box center [1002, 79] width 11 height 11
